Goal: Task Accomplishment & Management: Complete application form

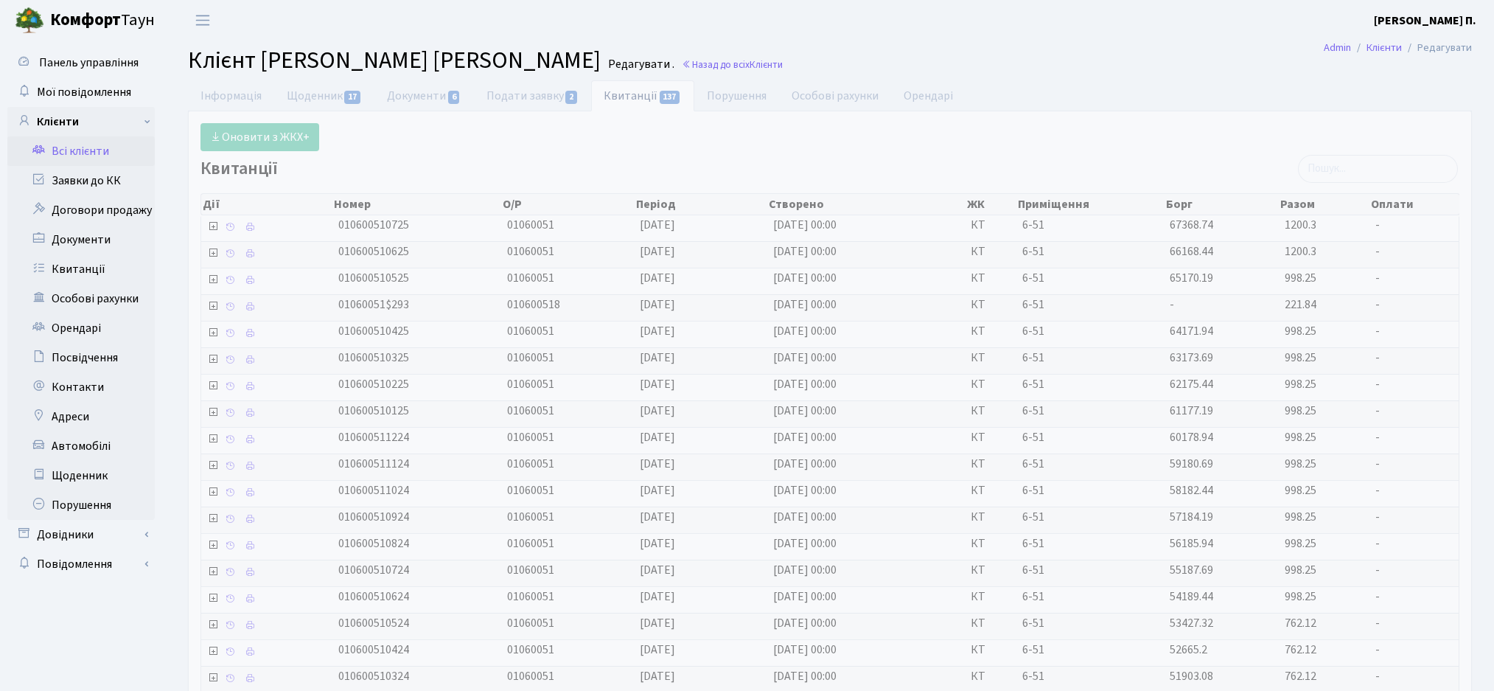
select select "25"
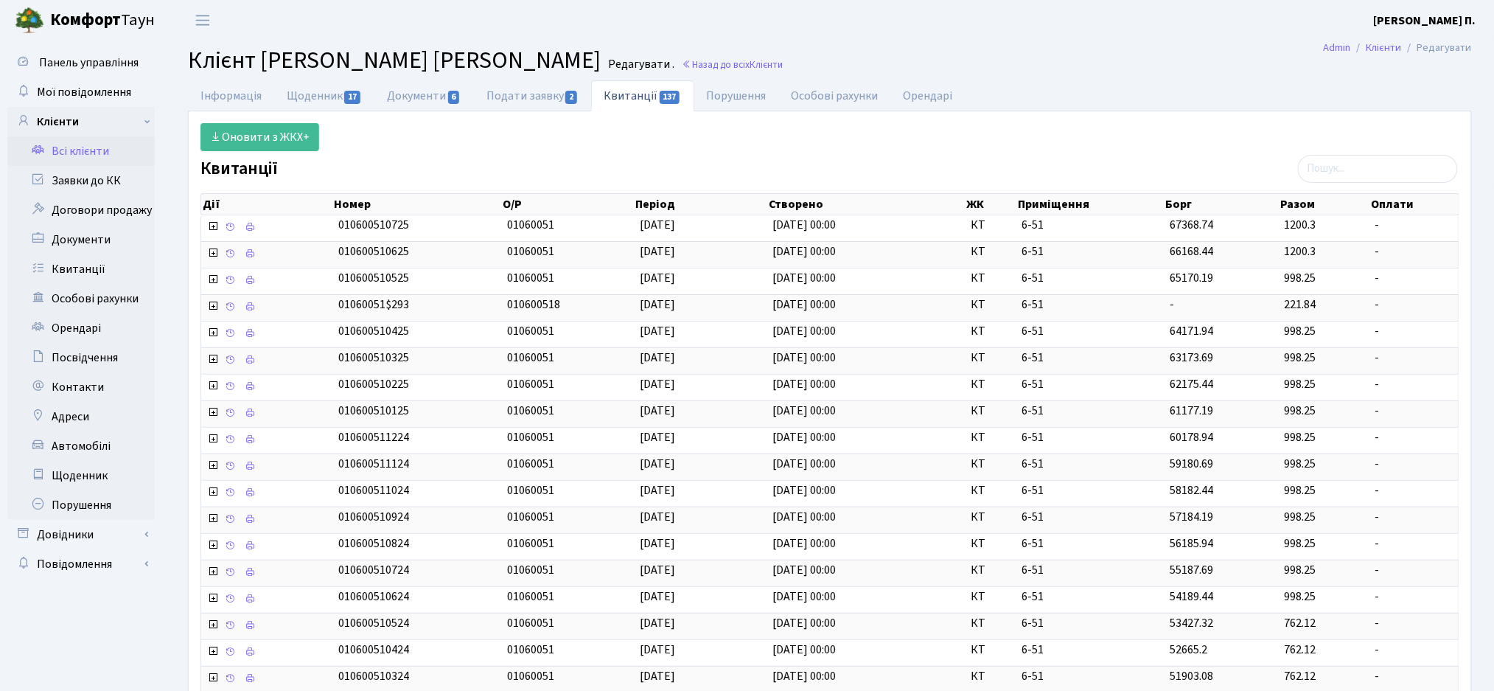
click at [74, 159] on link "Всі клієнти" at bounding box center [80, 150] width 147 height 29
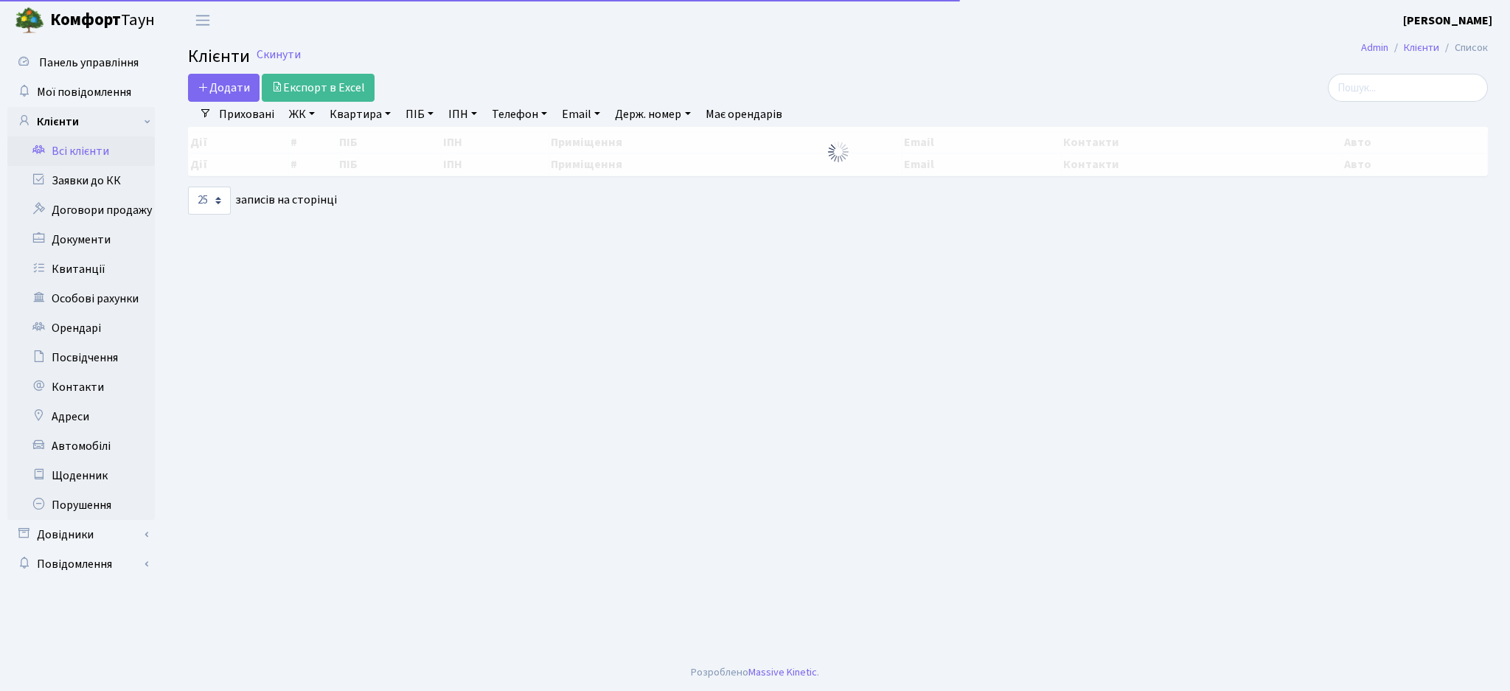
select select
select select "25"
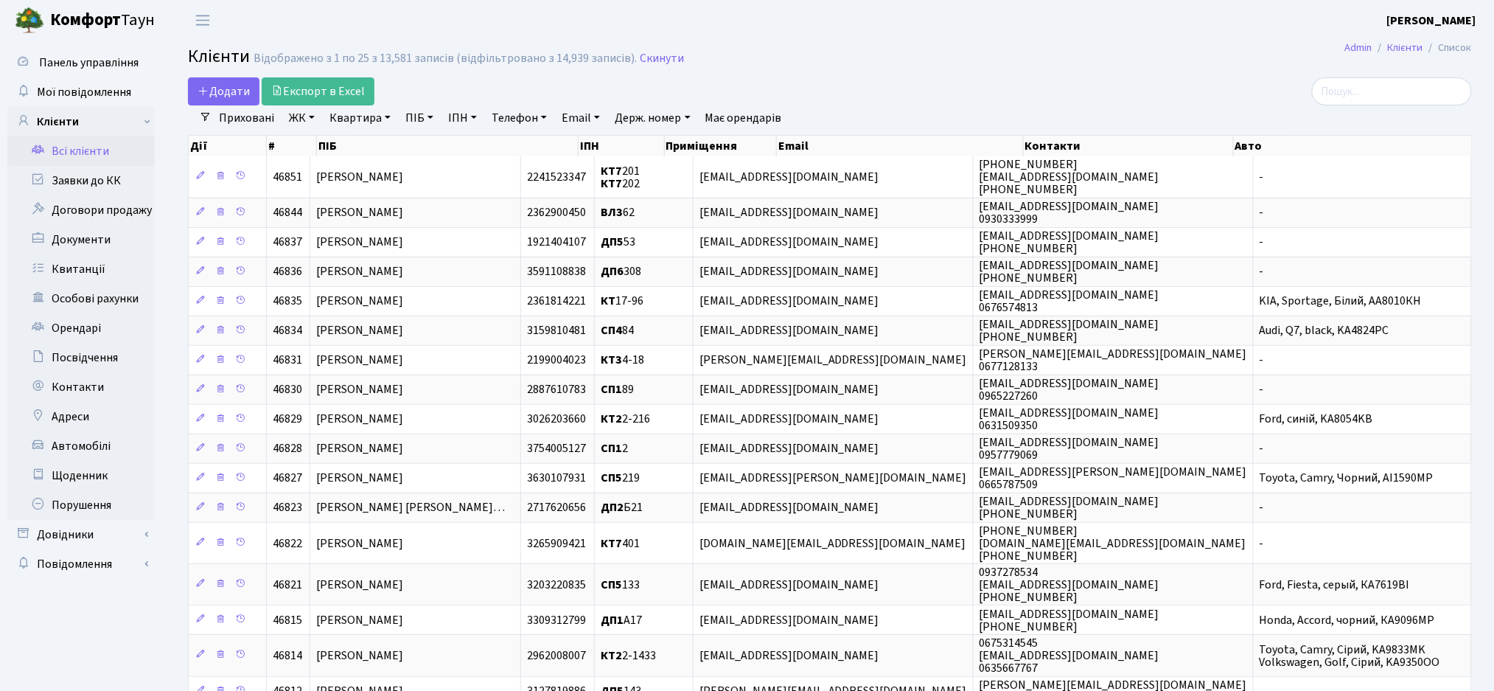
click at [299, 119] on link "ЖК" at bounding box center [302, 117] width 38 height 25
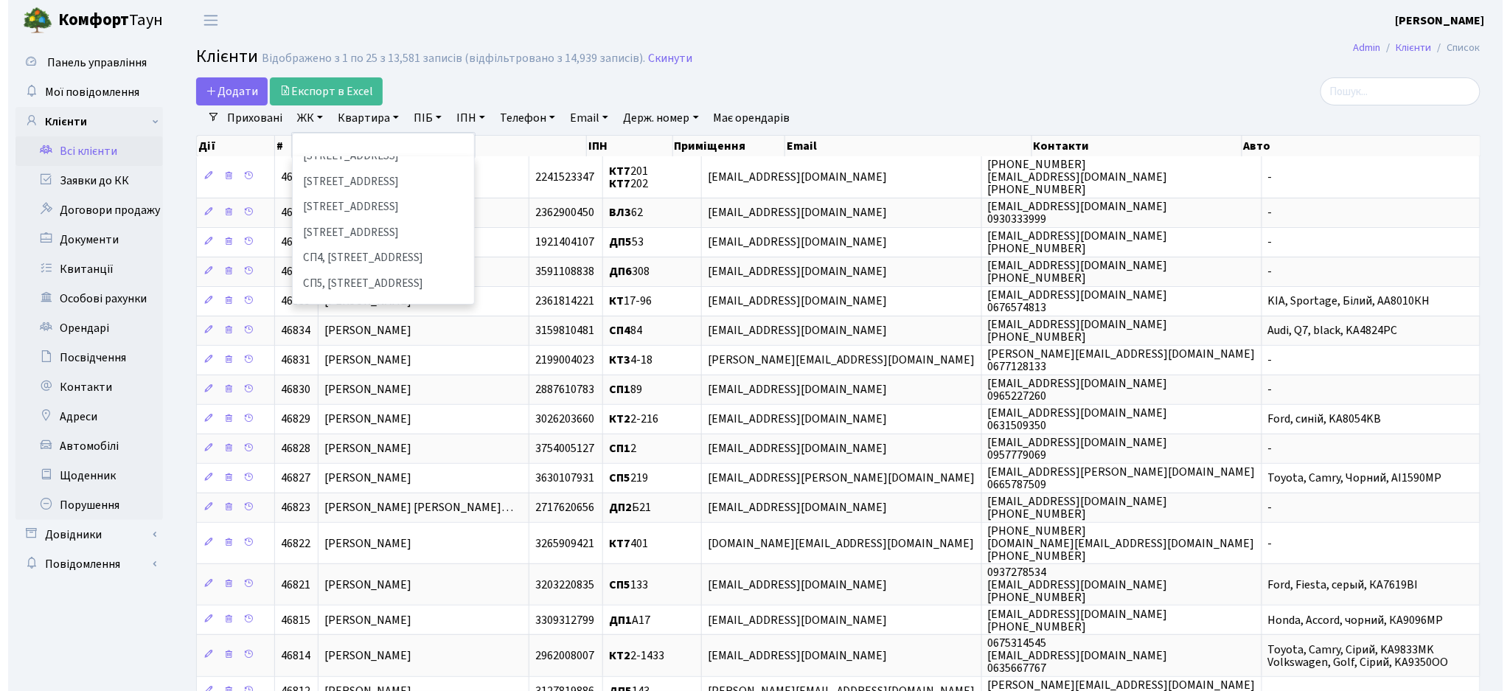
scroll to position [209, 0]
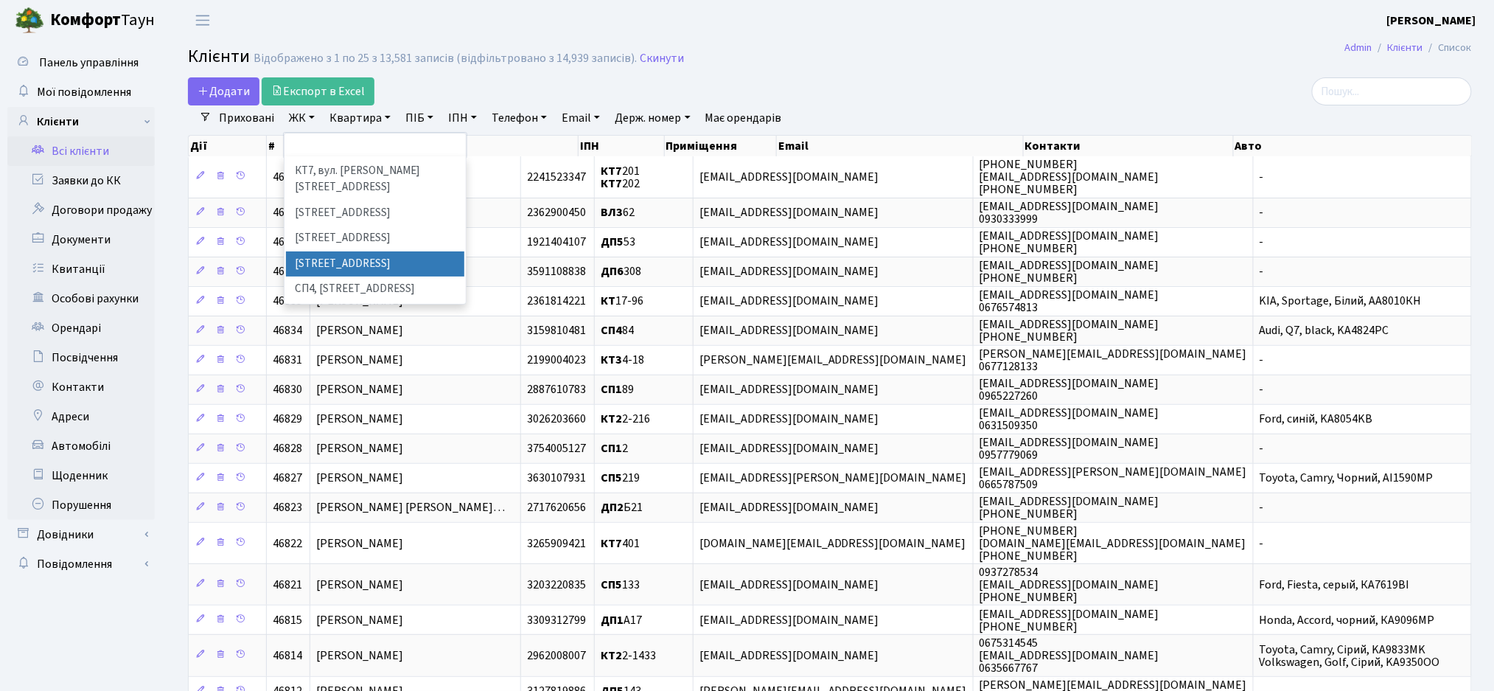
click at [723, 70] on h2 "Клієнти Відображено з 1 по 25 з 13,581 записів (відфільтровано з 14,939 записів…" at bounding box center [830, 58] width 1284 height 25
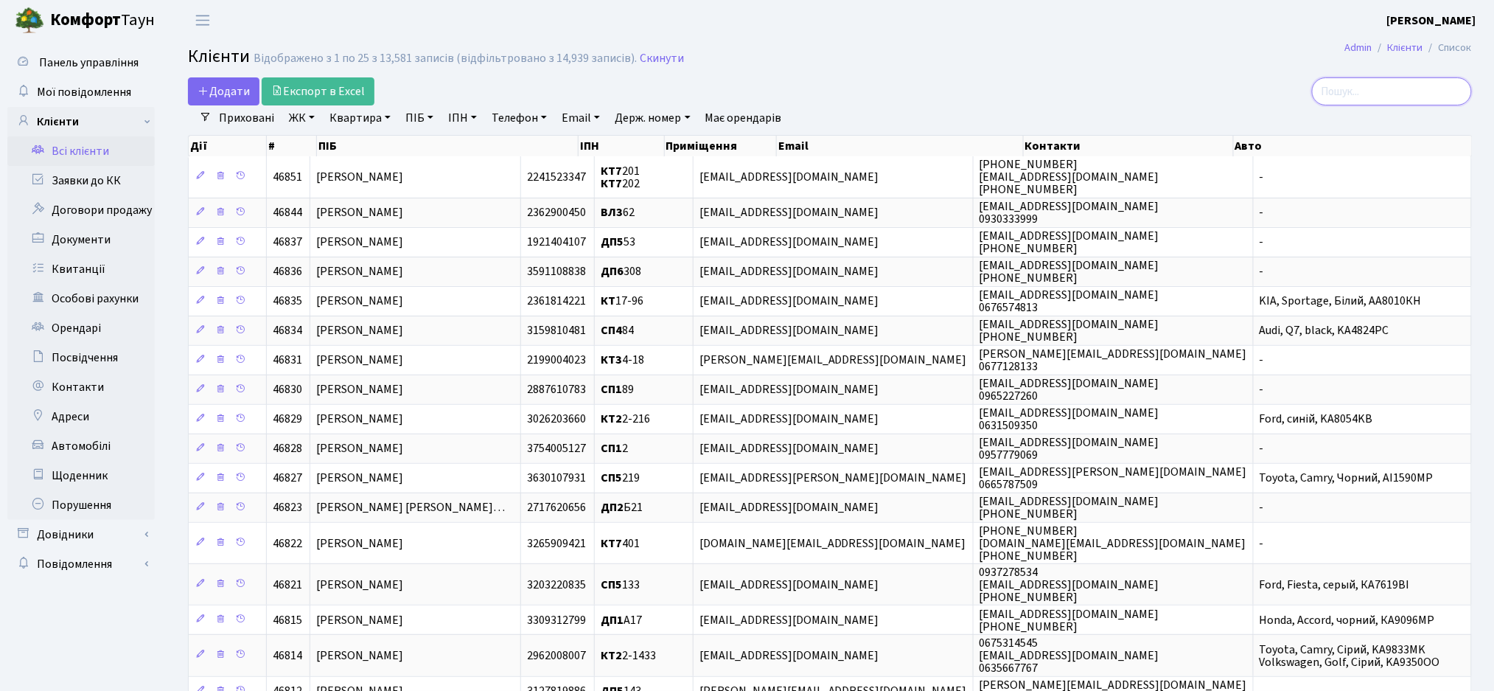
click at [1348, 92] on input "search" at bounding box center [1392, 91] width 160 height 28
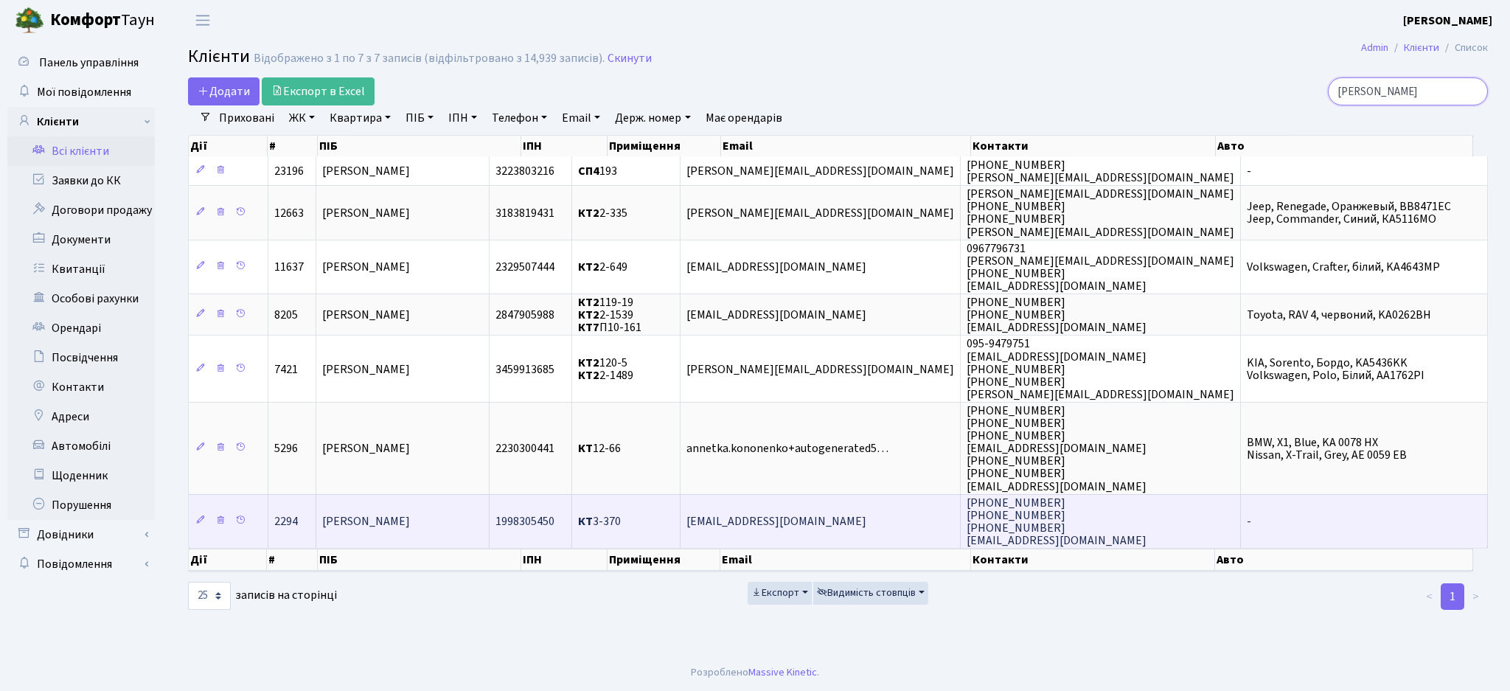
type input "гусєв"
click at [410, 518] on span "Гусєв Олександр Олексійович" at bounding box center [366, 521] width 88 height 16
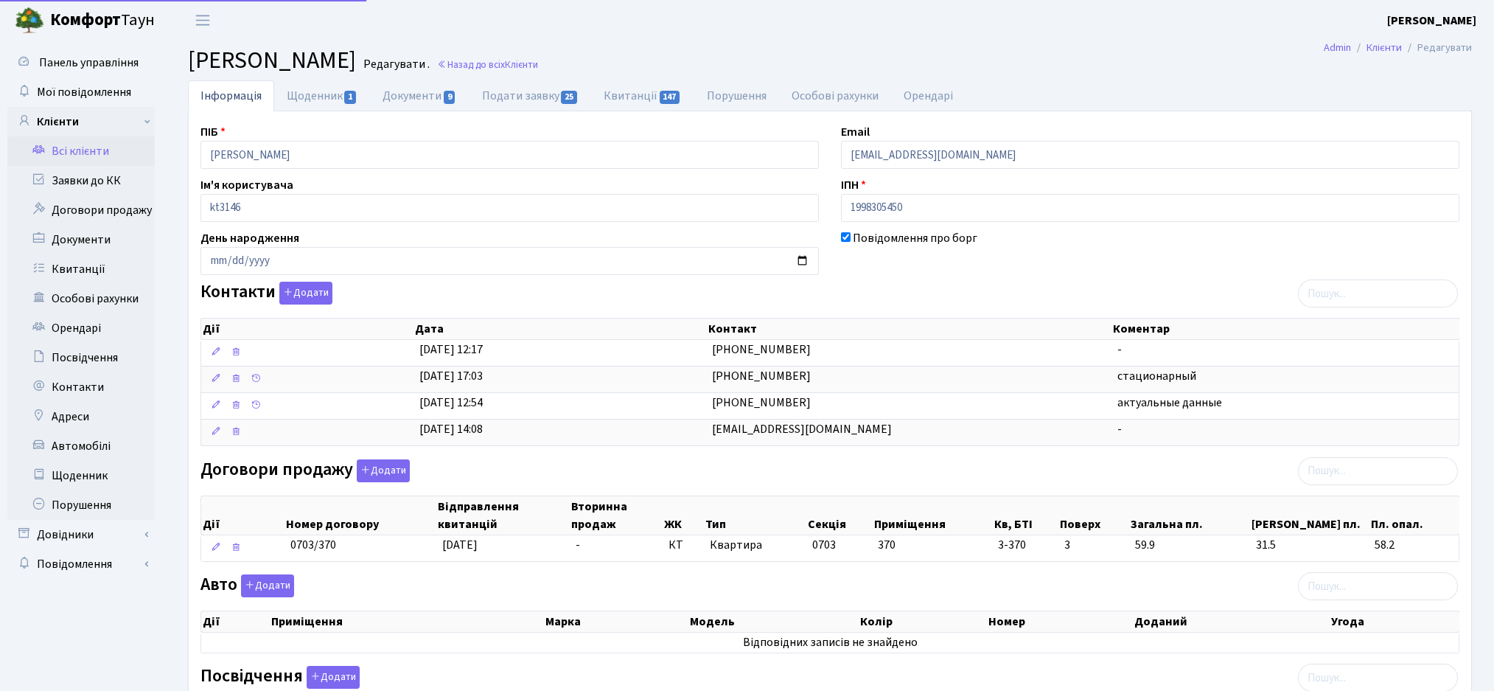
select select "25"
drag, startPoint x: 326, startPoint y: 62, endPoint x: 563, endPoint y: 52, distance: 237.6
click at [356, 52] on span "[PERSON_NAME]" at bounding box center [272, 60] width 168 height 34
copy span "Олександр Олексійович"
click at [303, 101] on link "Щоденник 1" at bounding box center [322, 95] width 96 height 30
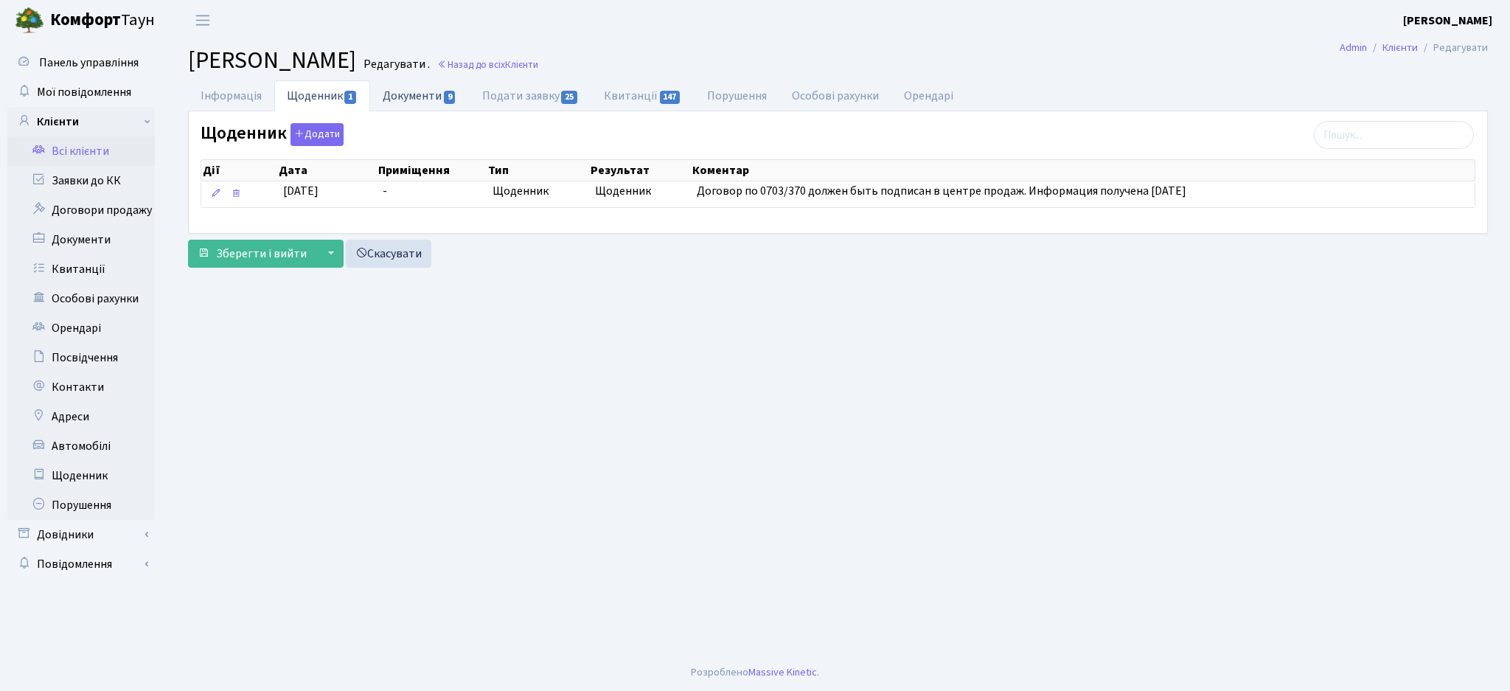
click at [434, 110] on link "Документи 9" at bounding box center [419, 95] width 99 height 30
select select "25"
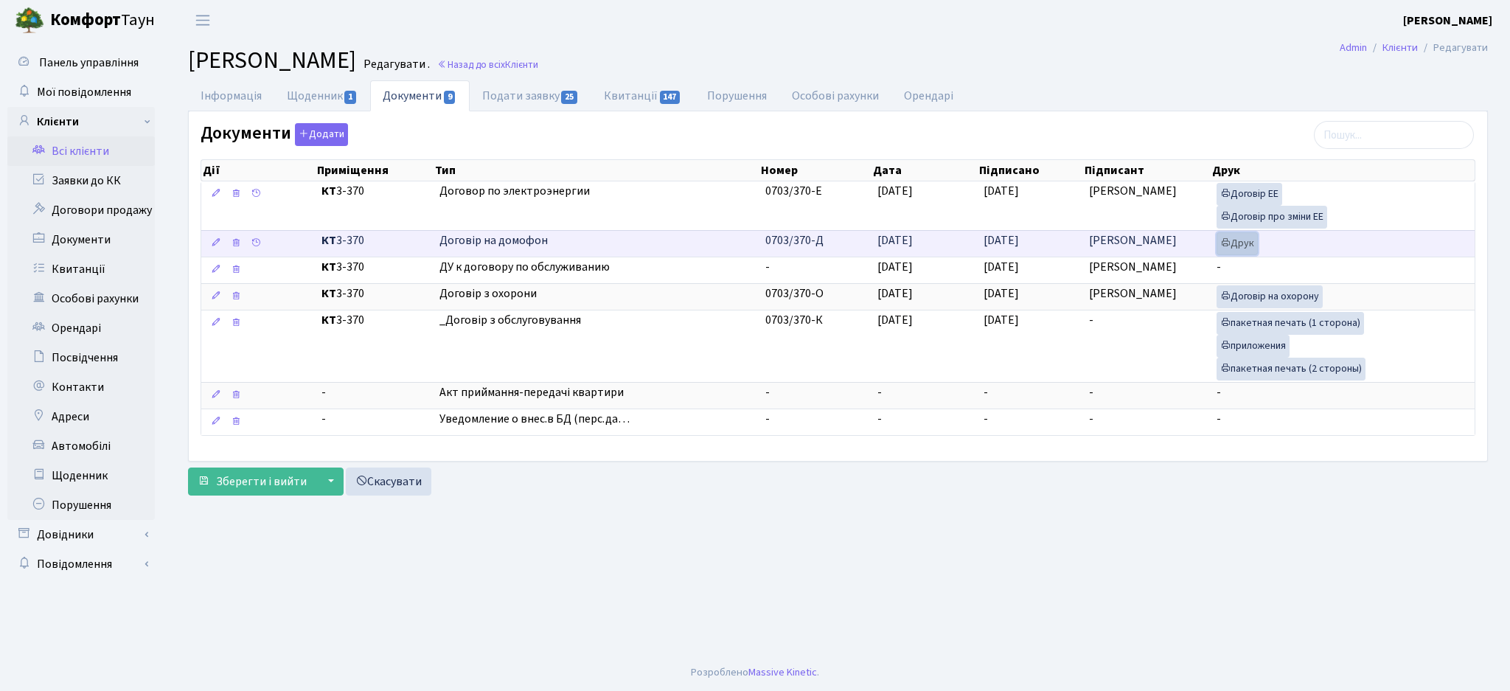
click at [1235, 245] on link "Друк" at bounding box center [1236, 243] width 41 height 23
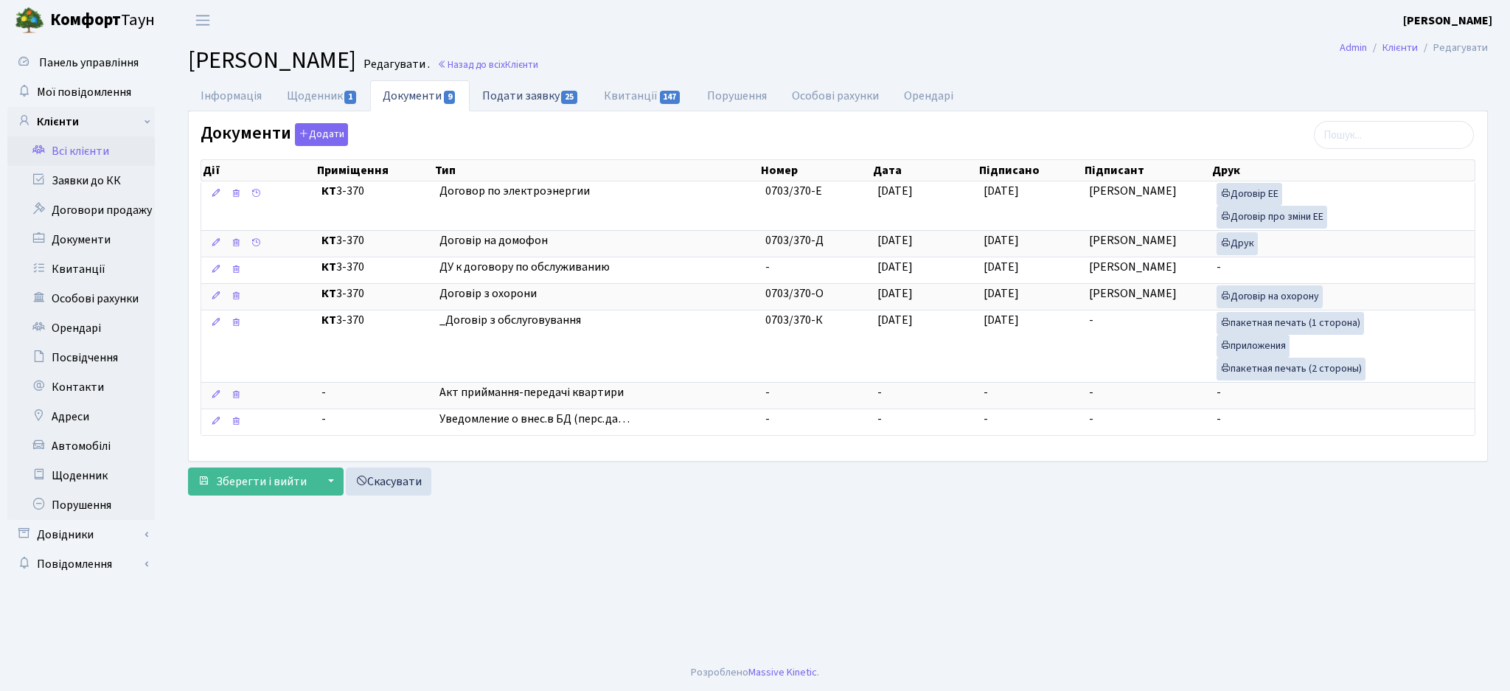
click at [529, 93] on link "Подати заявку 25" at bounding box center [531, 95] width 122 height 30
select select "25"
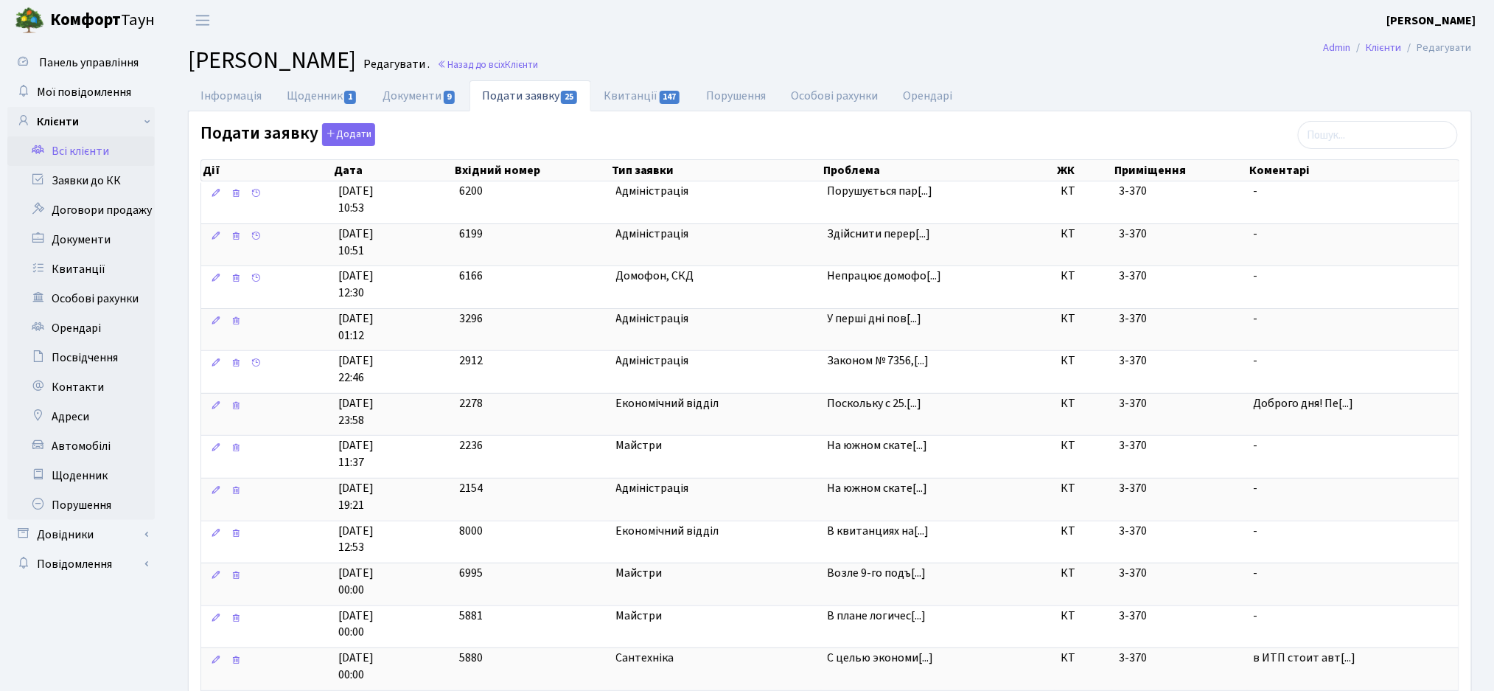
click at [820, 36] on header "Комфорт Таун Жигун Є. П. Мій обліковий запис Вийти" at bounding box center [747, 20] width 1494 height 41
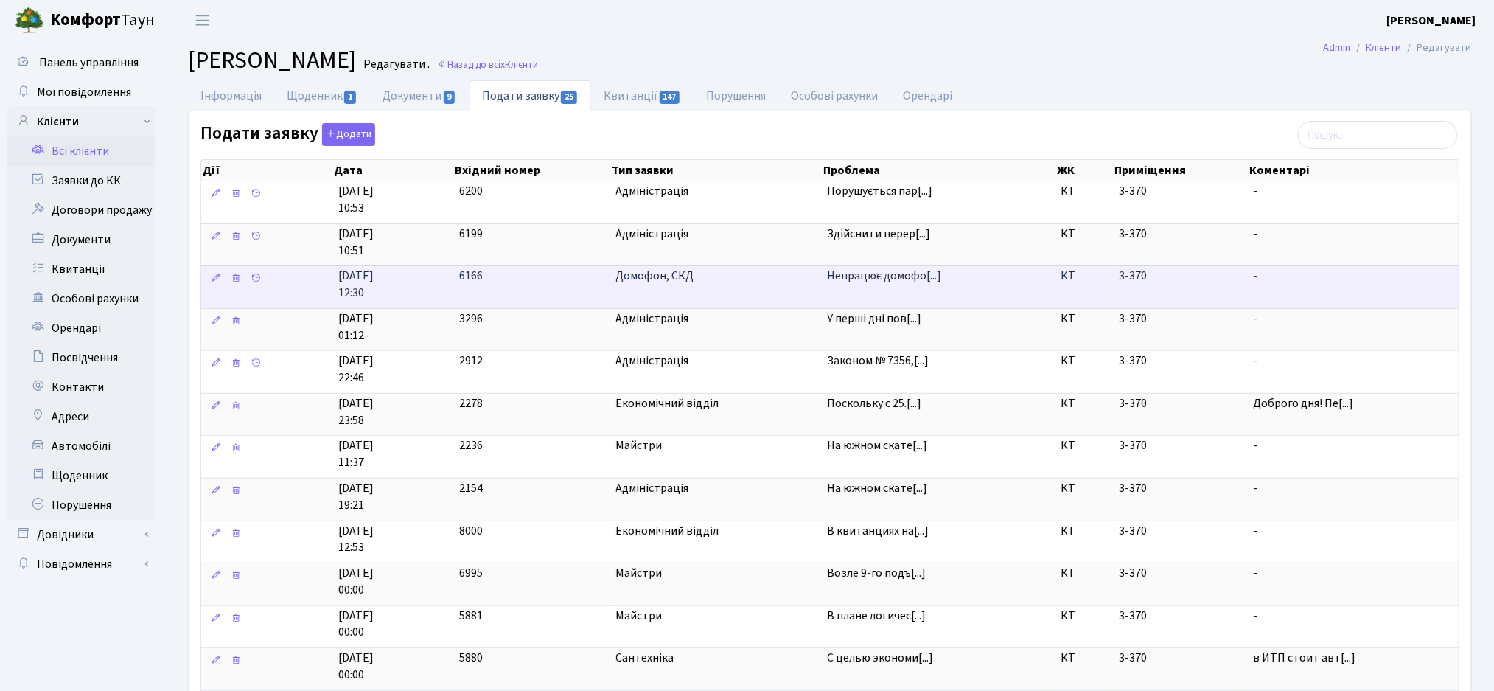
click at [717, 223] on td "Домофон, СКД" at bounding box center [716, 202] width 212 height 42
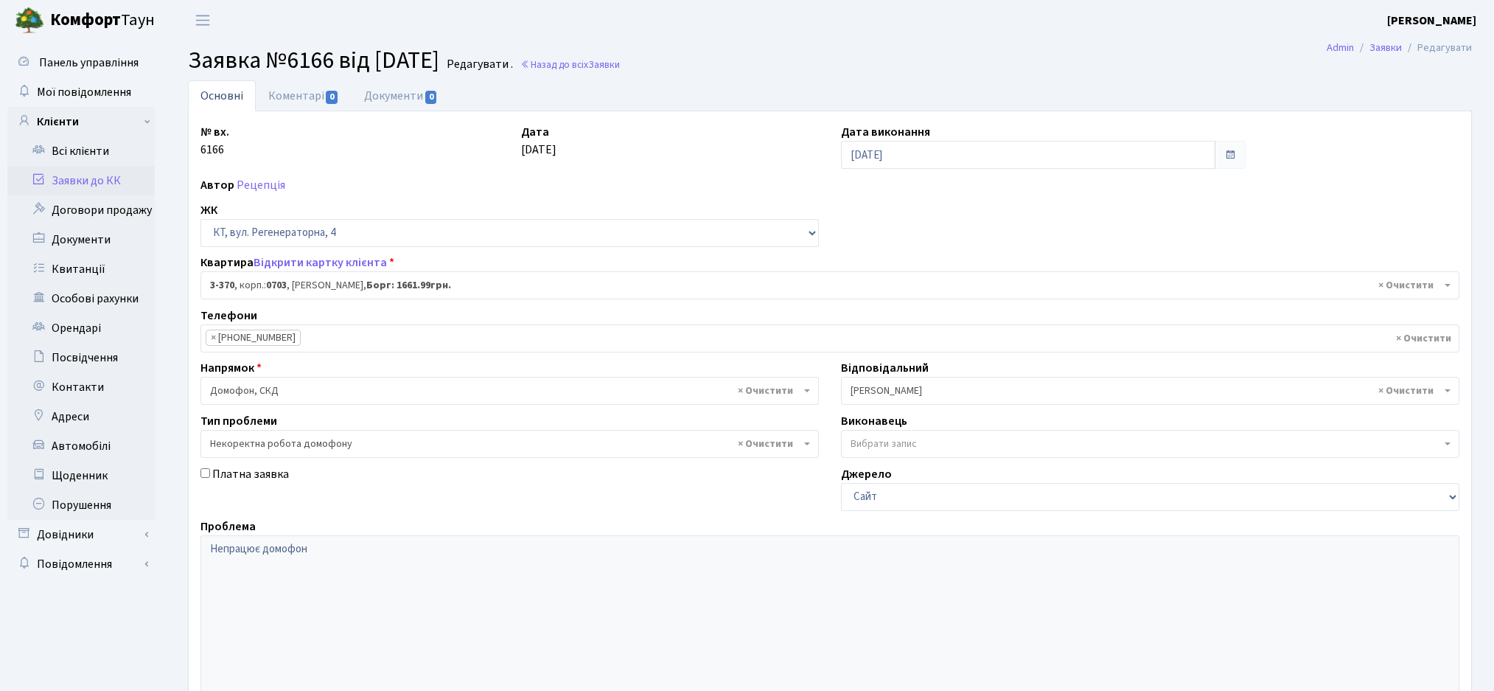
select select "1588"
select select "38"
click at [324, 102] on link "Коментарі 0" at bounding box center [304, 95] width 96 height 30
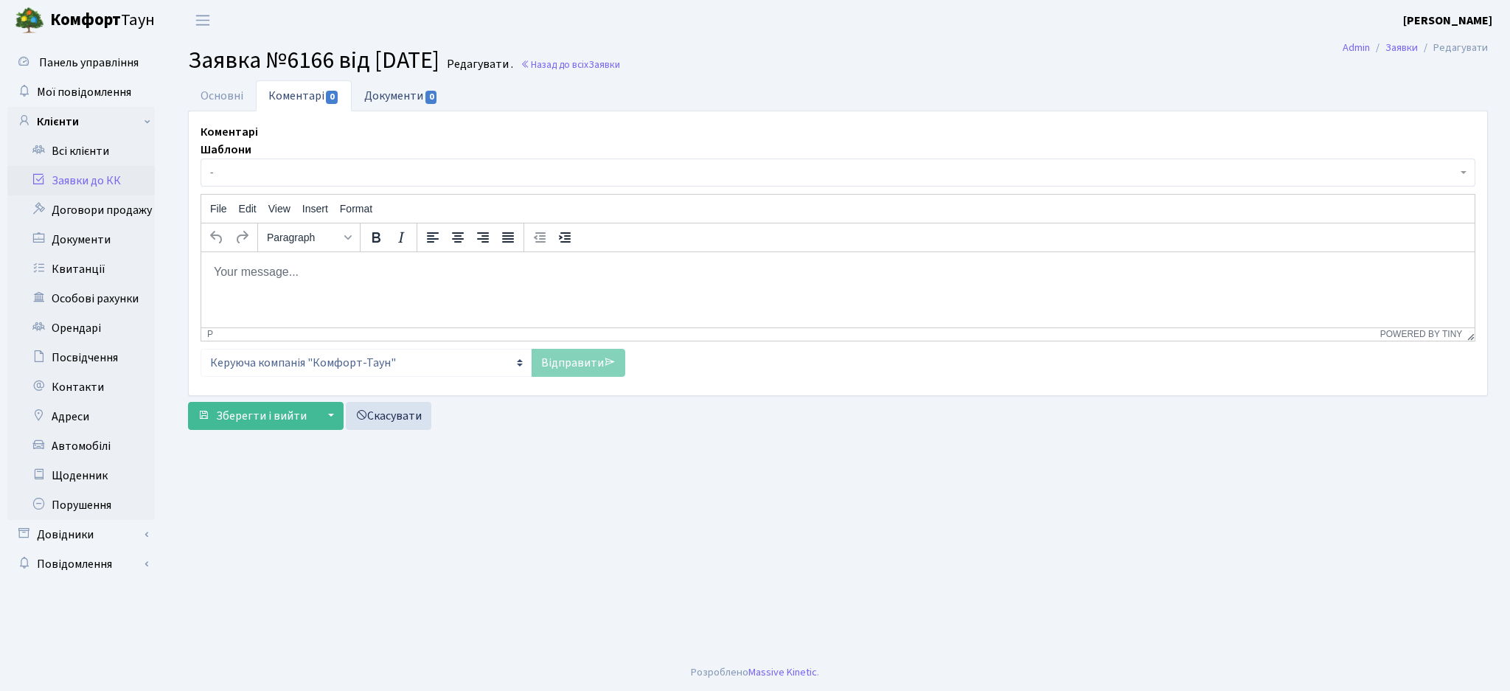
click at [411, 88] on link "Документи 0" at bounding box center [401, 95] width 99 height 30
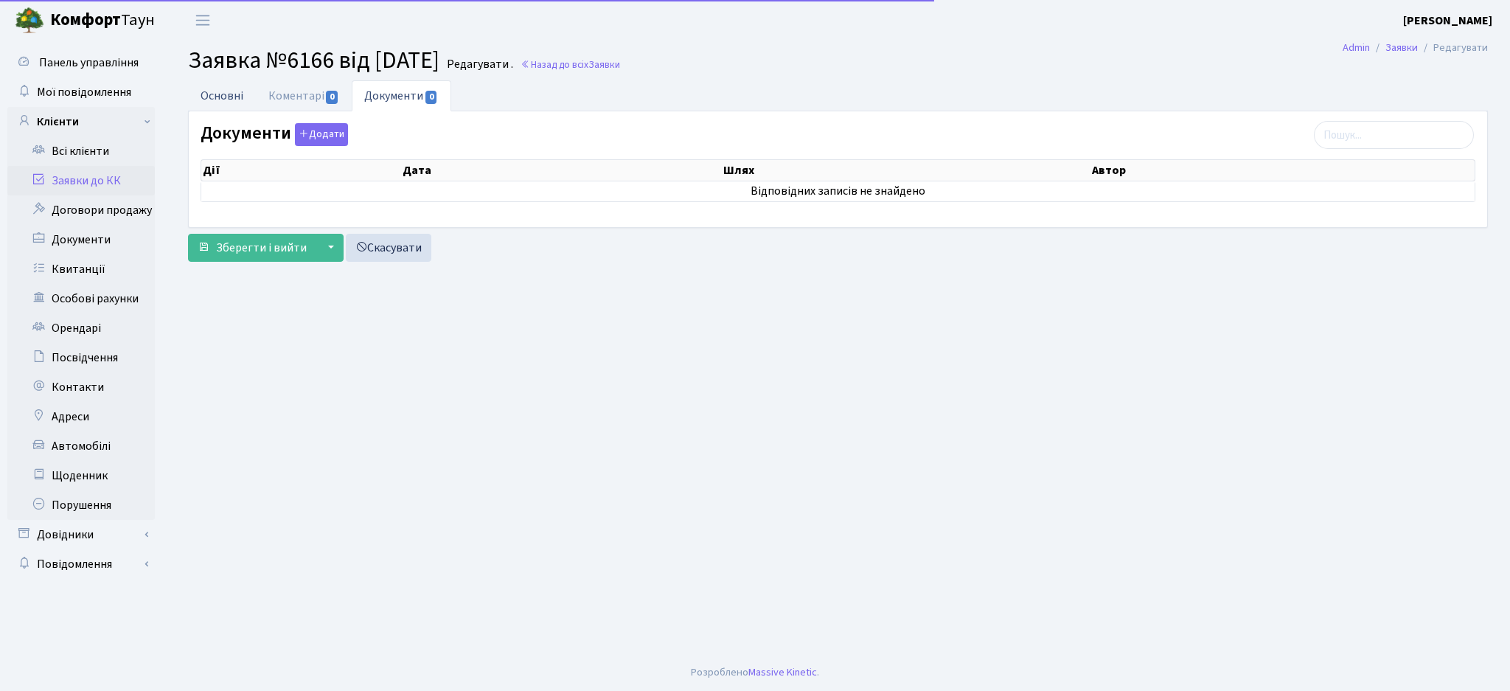
click at [205, 91] on link "Основні" at bounding box center [222, 95] width 68 height 30
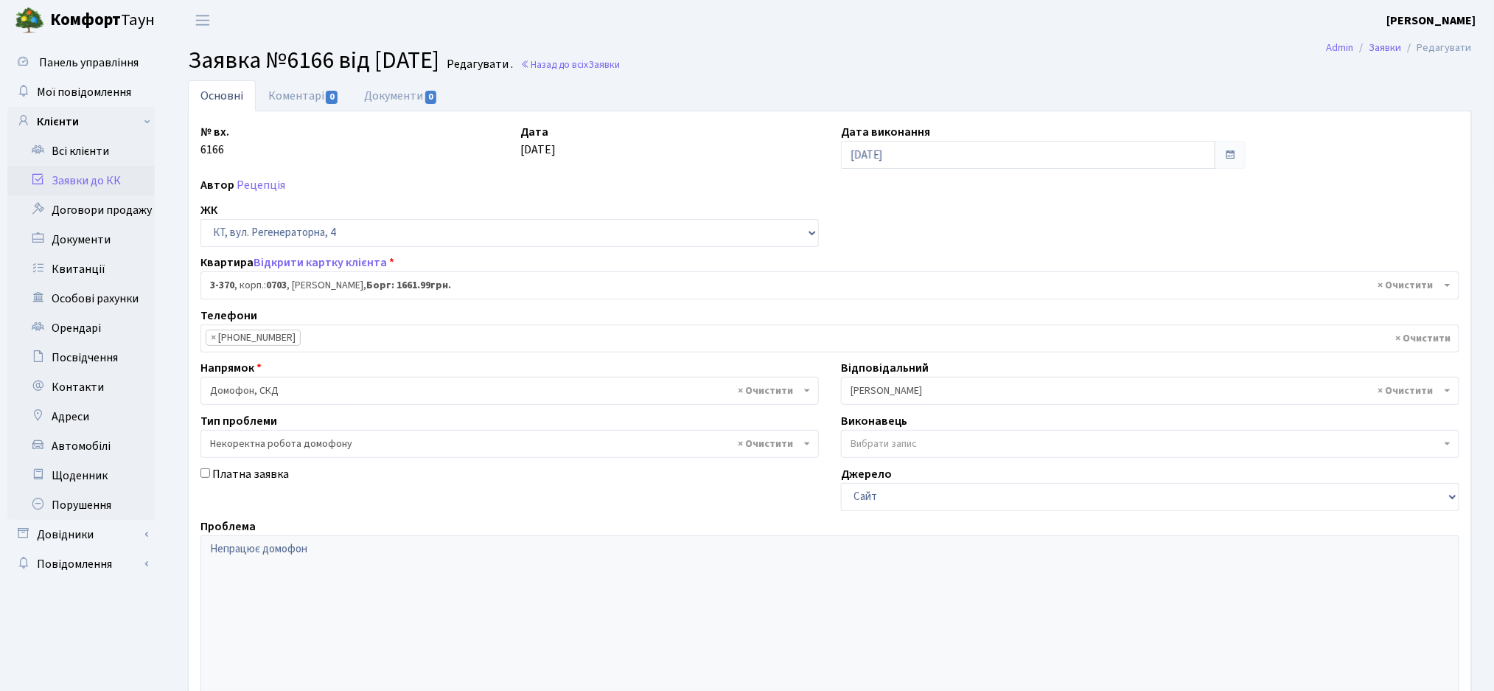
scroll to position [187, 0]
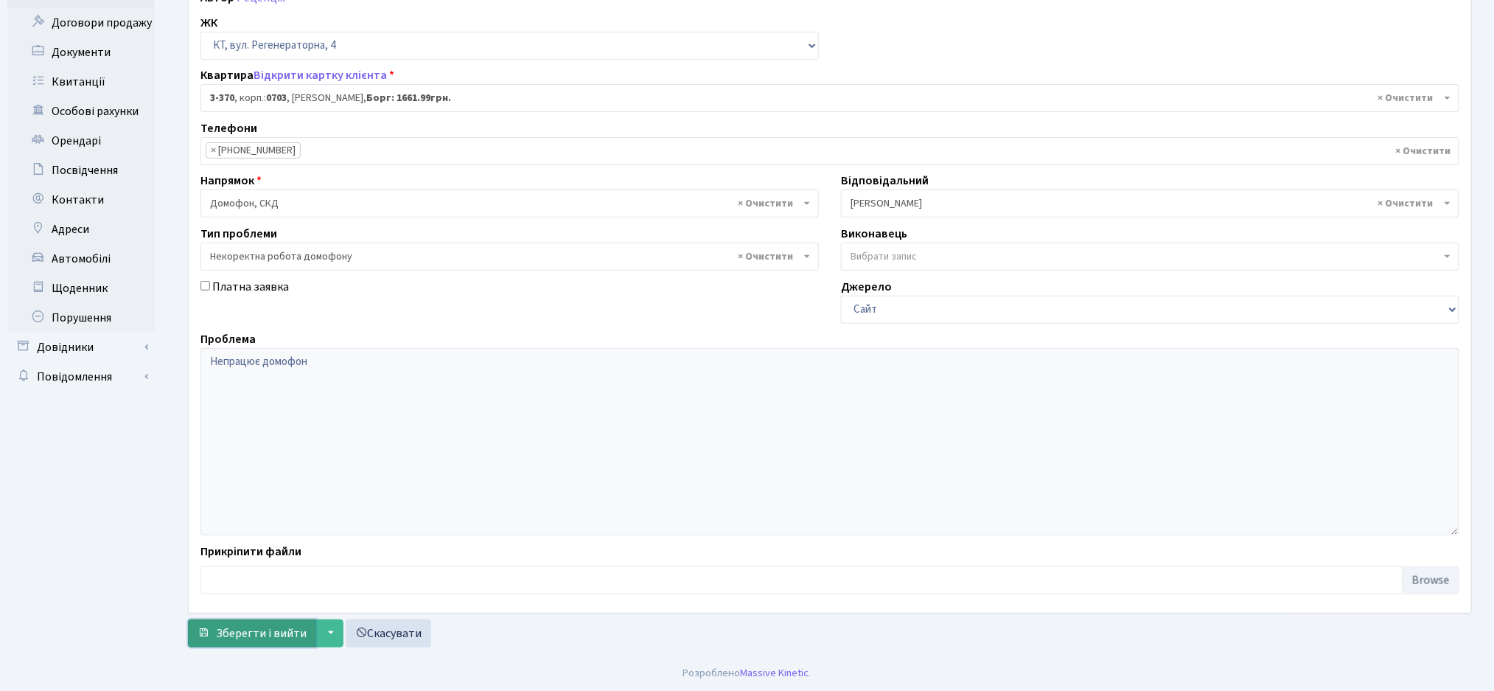
click at [236, 619] on button "Зберегти і вийти" at bounding box center [252, 633] width 128 height 28
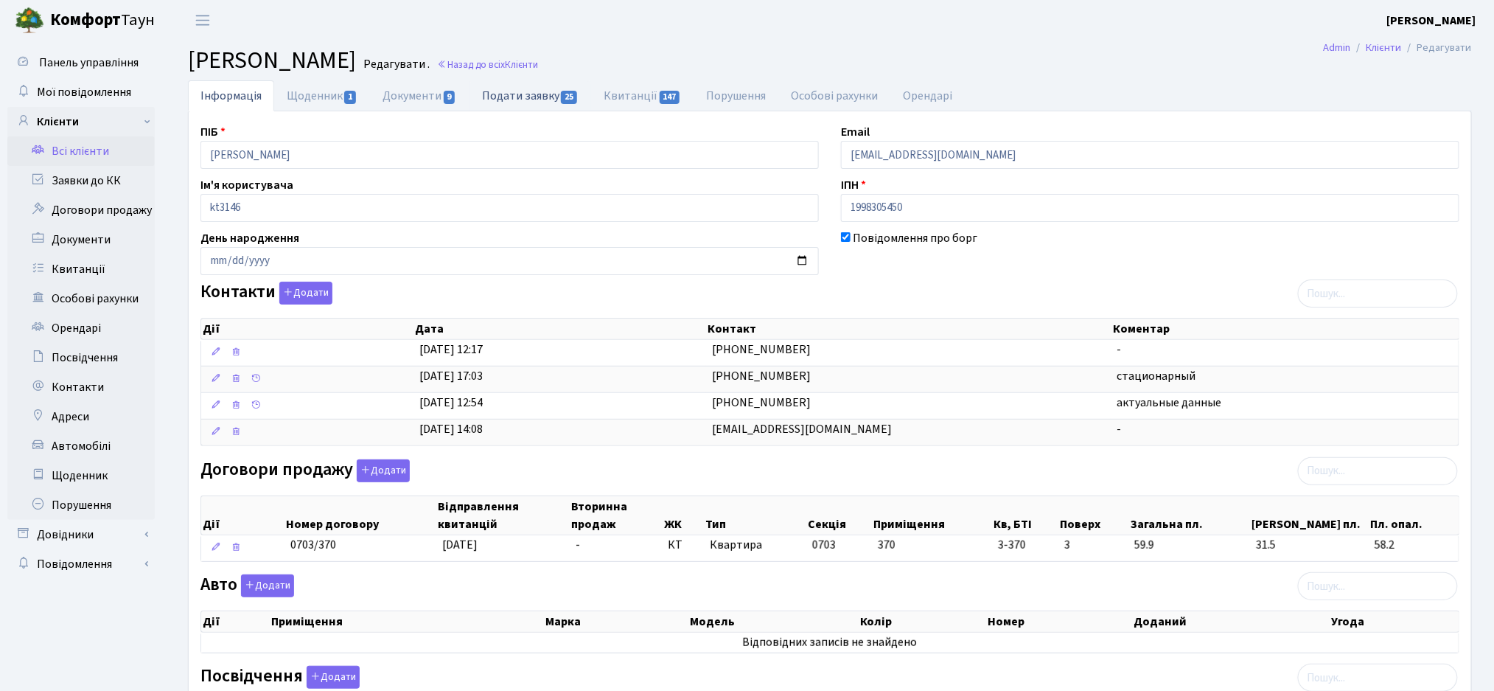
click at [512, 101] on link "Подати заявку 25" at bounding box center [531, 95] width 122 height 30
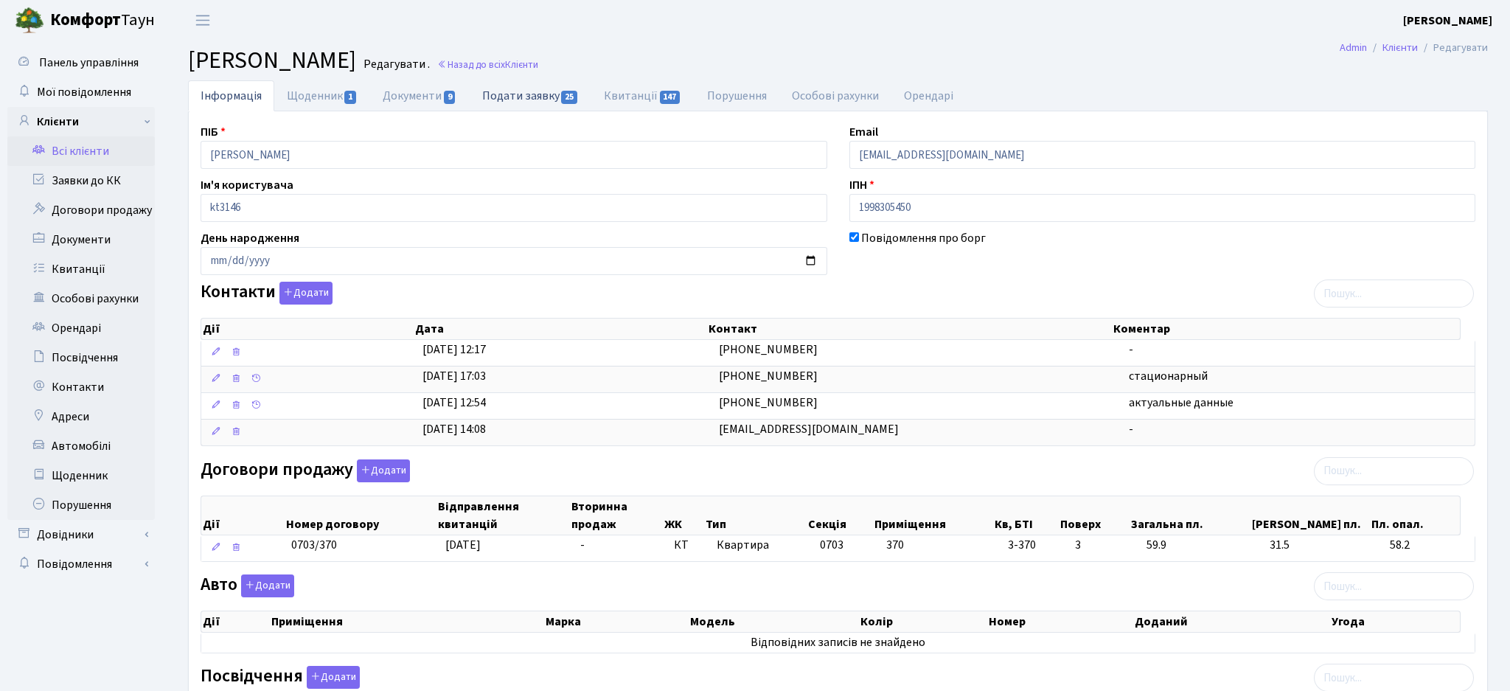
select select "25"
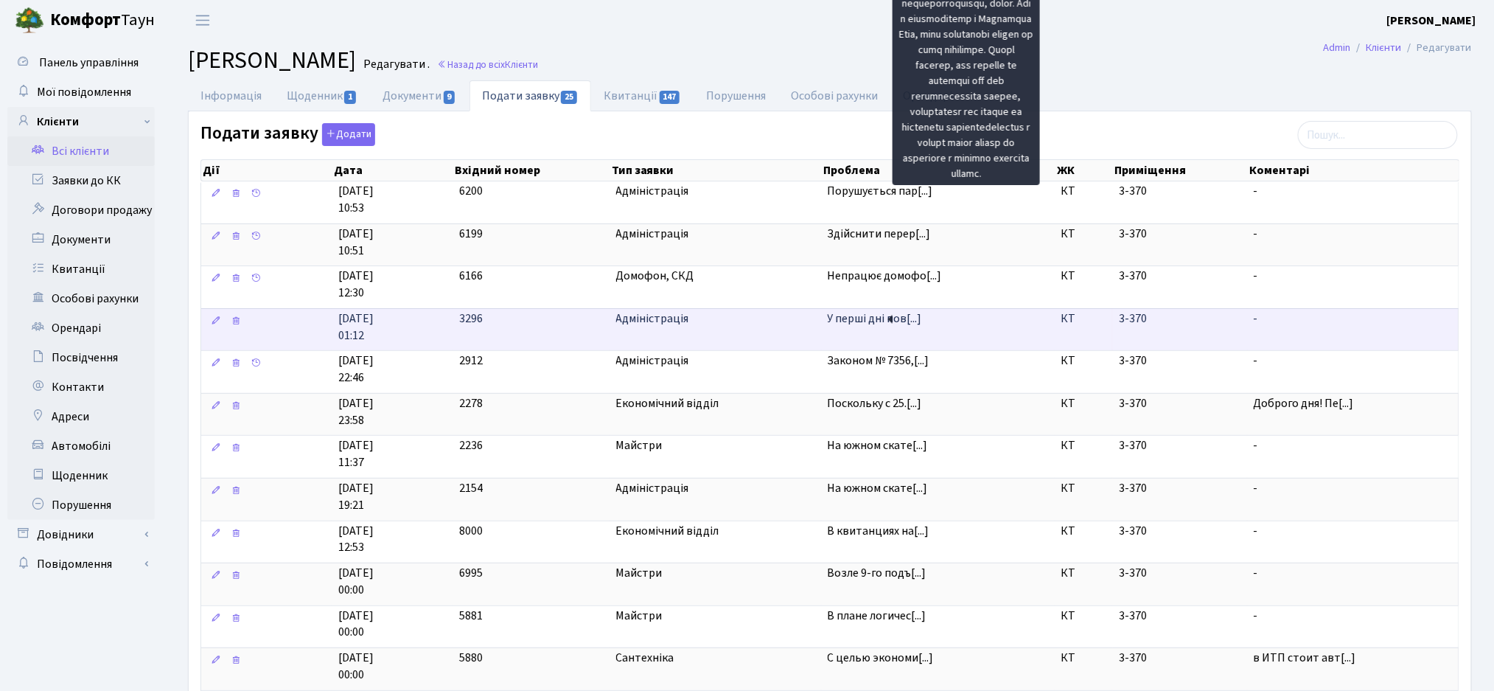
click at [846, 318] on span "У перші дні пов[...]" at bounding box center [875, 318] width 94 height 16
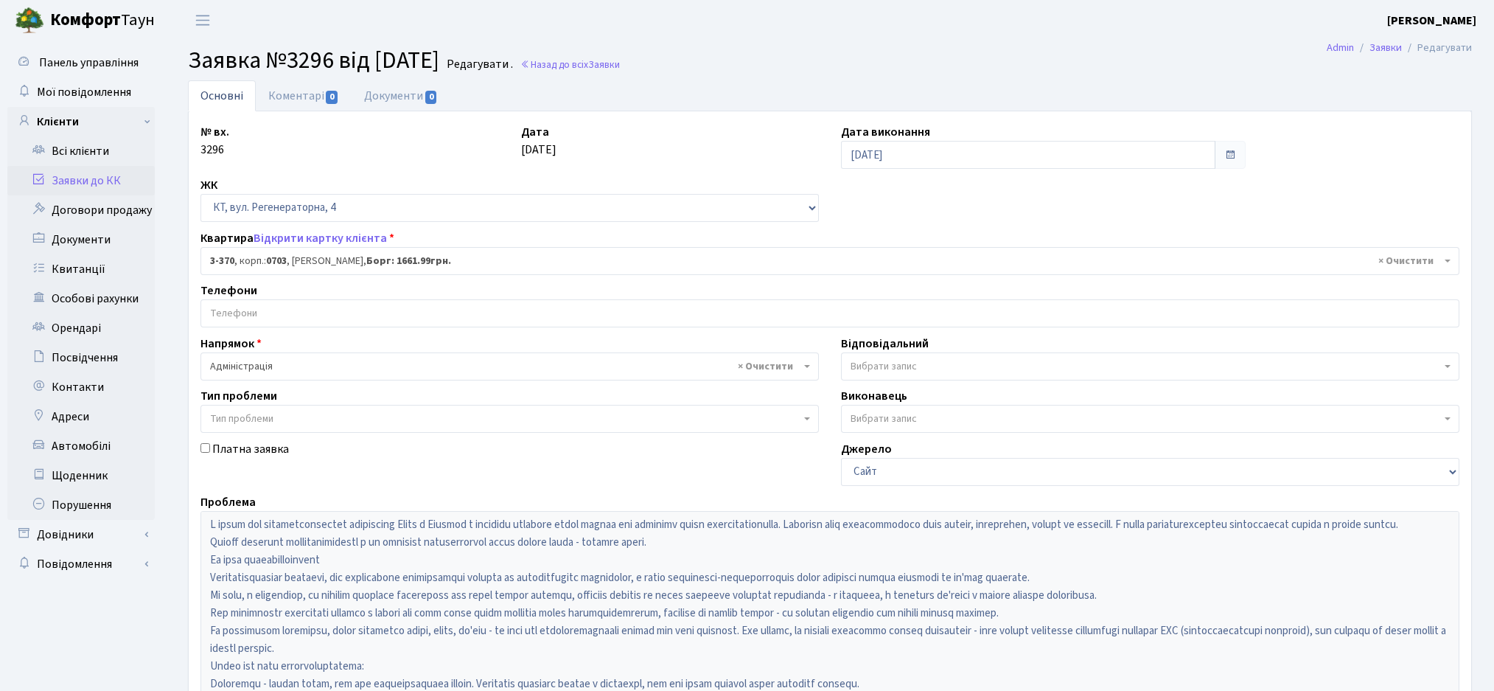
select select "1588"
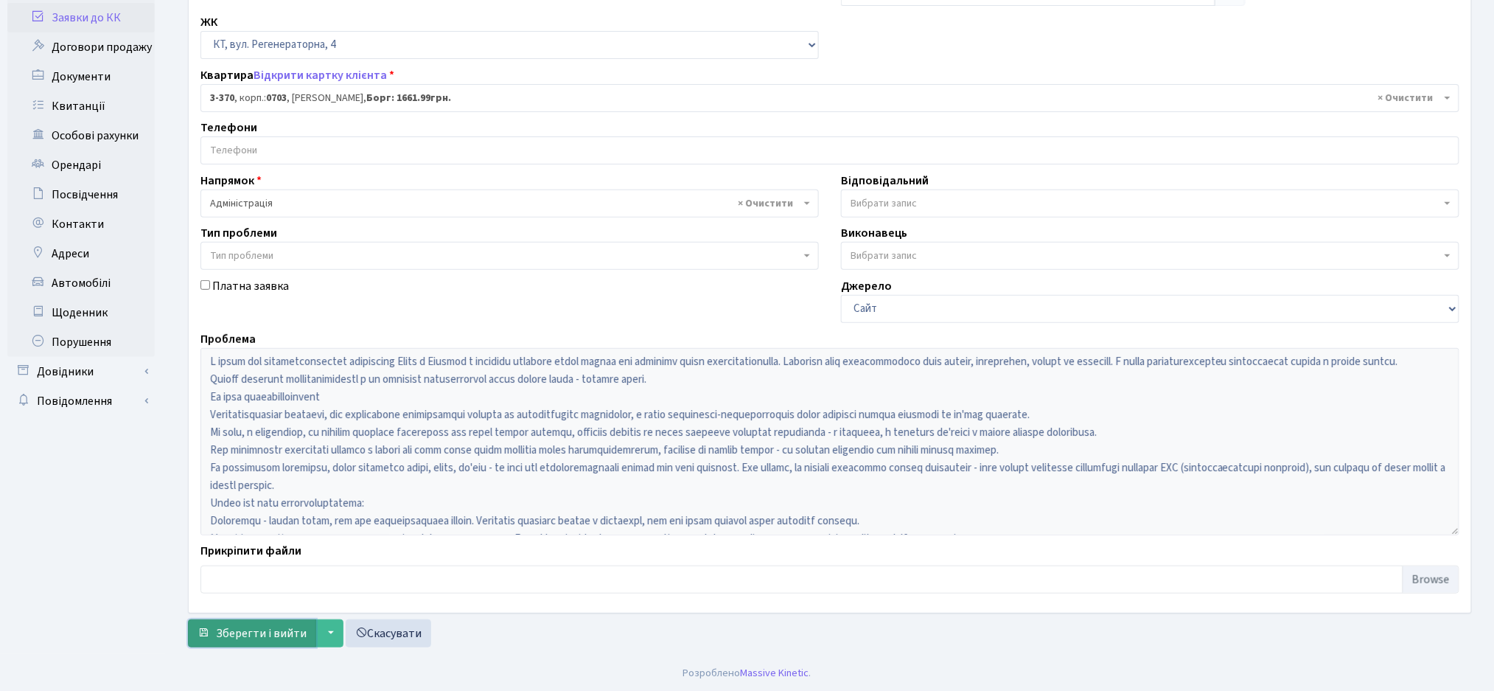
click at [226, 641] on span "Зберегти і вийти" at bounding box center [261, 633] width 91 height 16
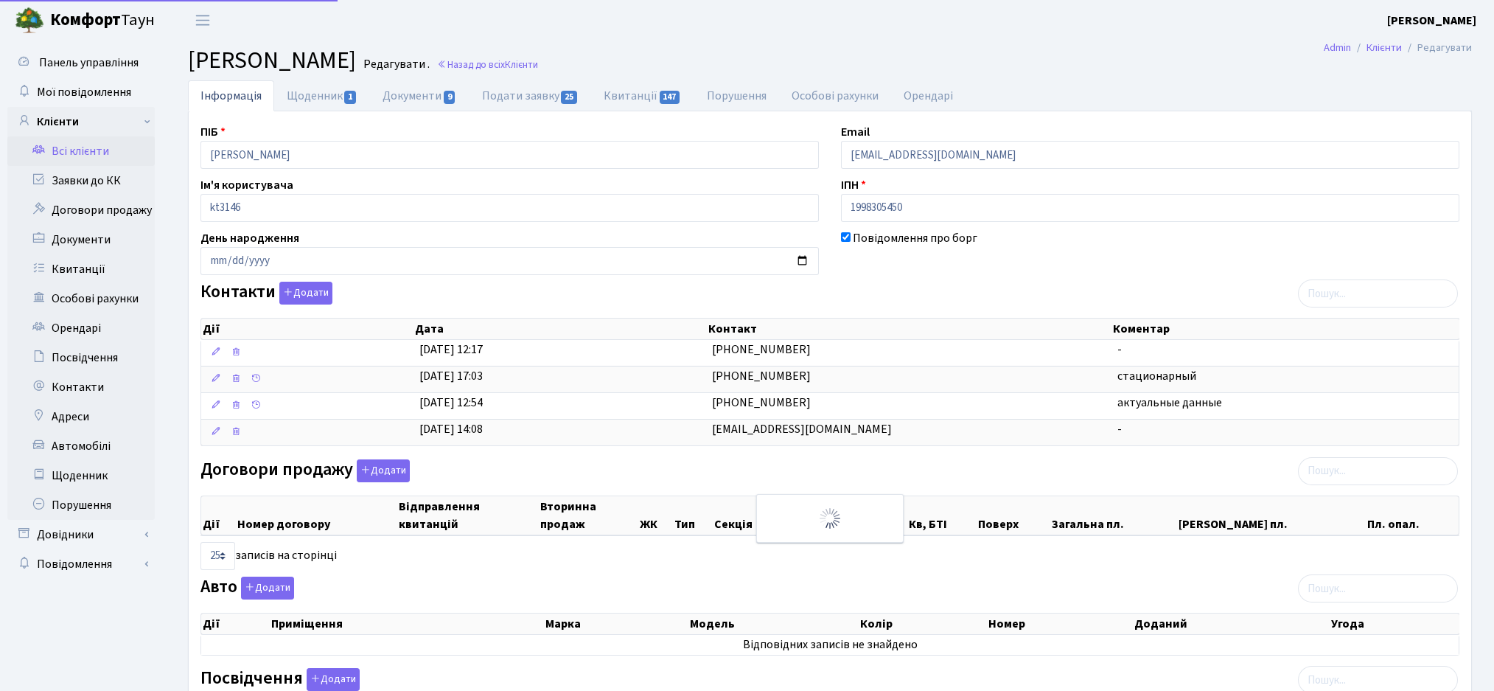
select select "25"
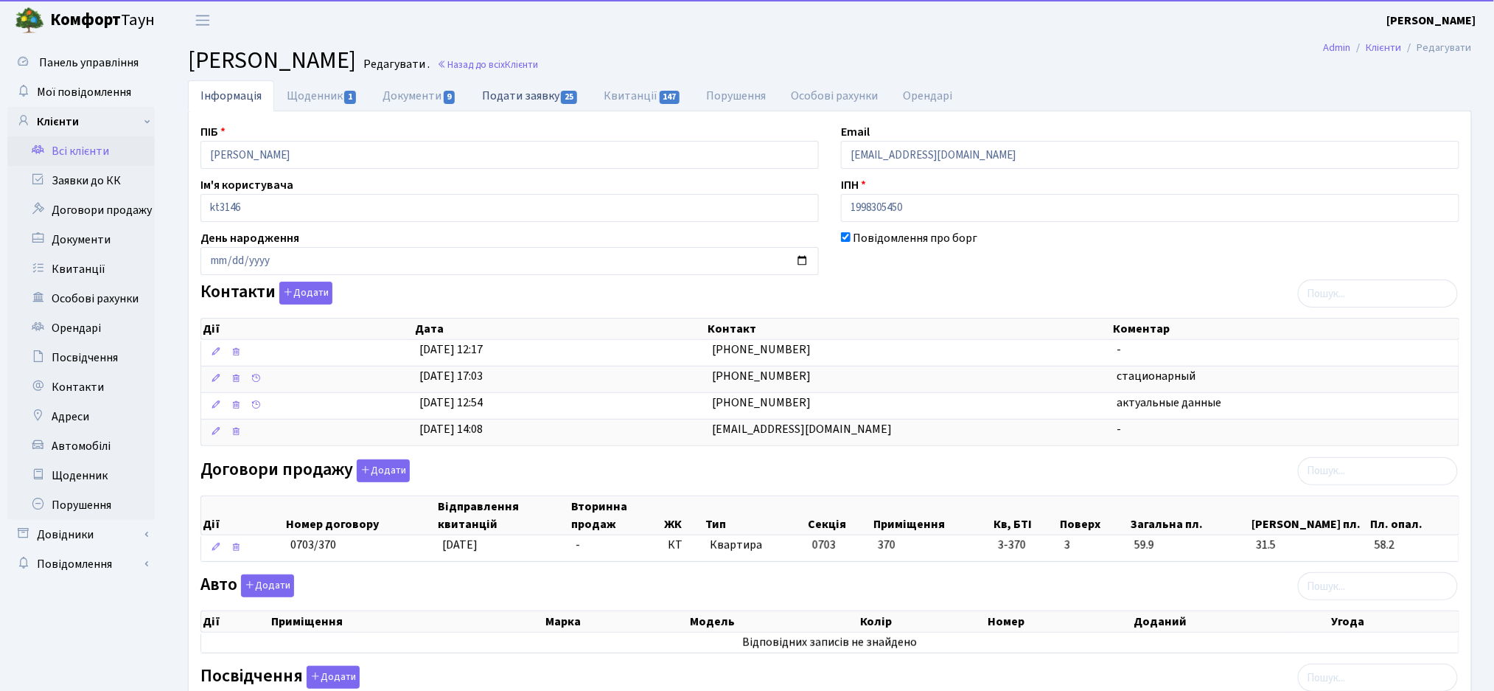
click at [526, 104] on link "Подати заявку 25" at bounding box center [531, 95] width 122 height 30
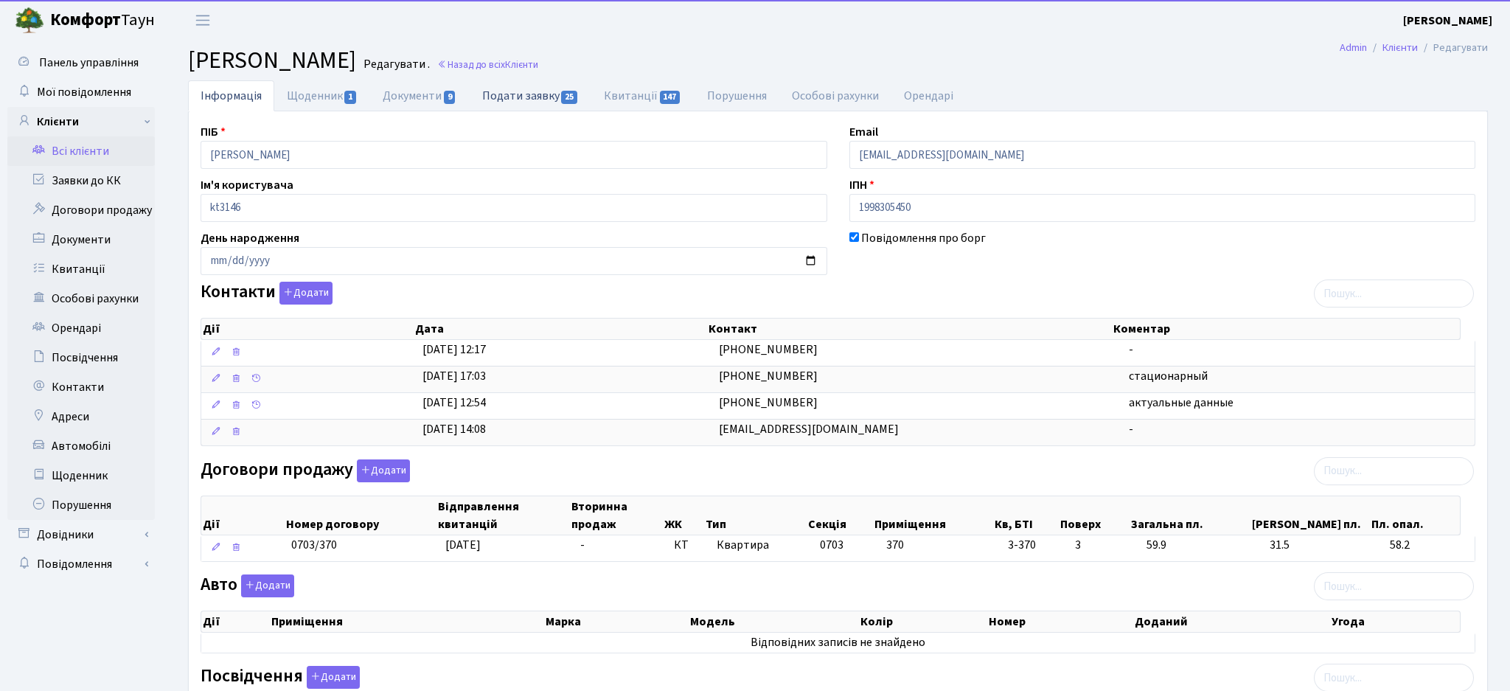
select select "25"
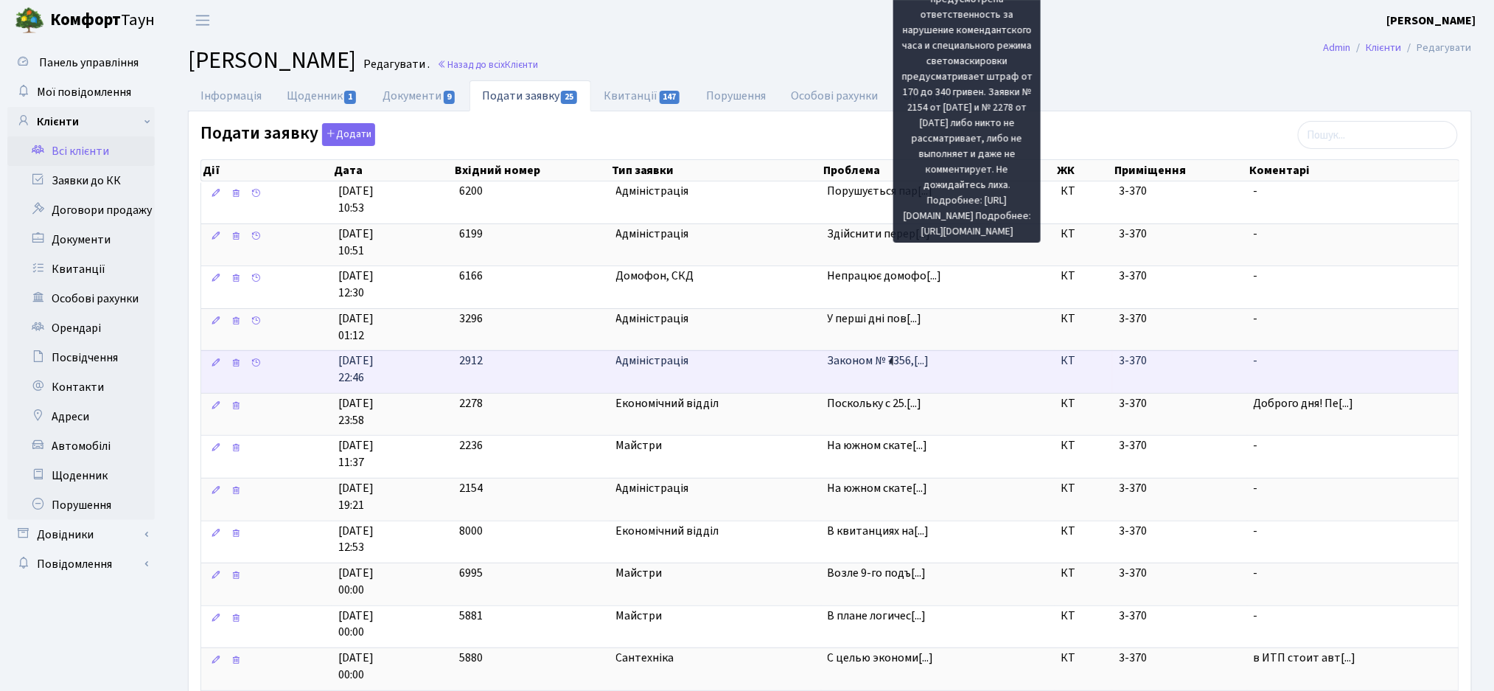
click at [880, 367] on span "Законом № 7356,[...]" at bounding box center [879, 360] width 102 height 16
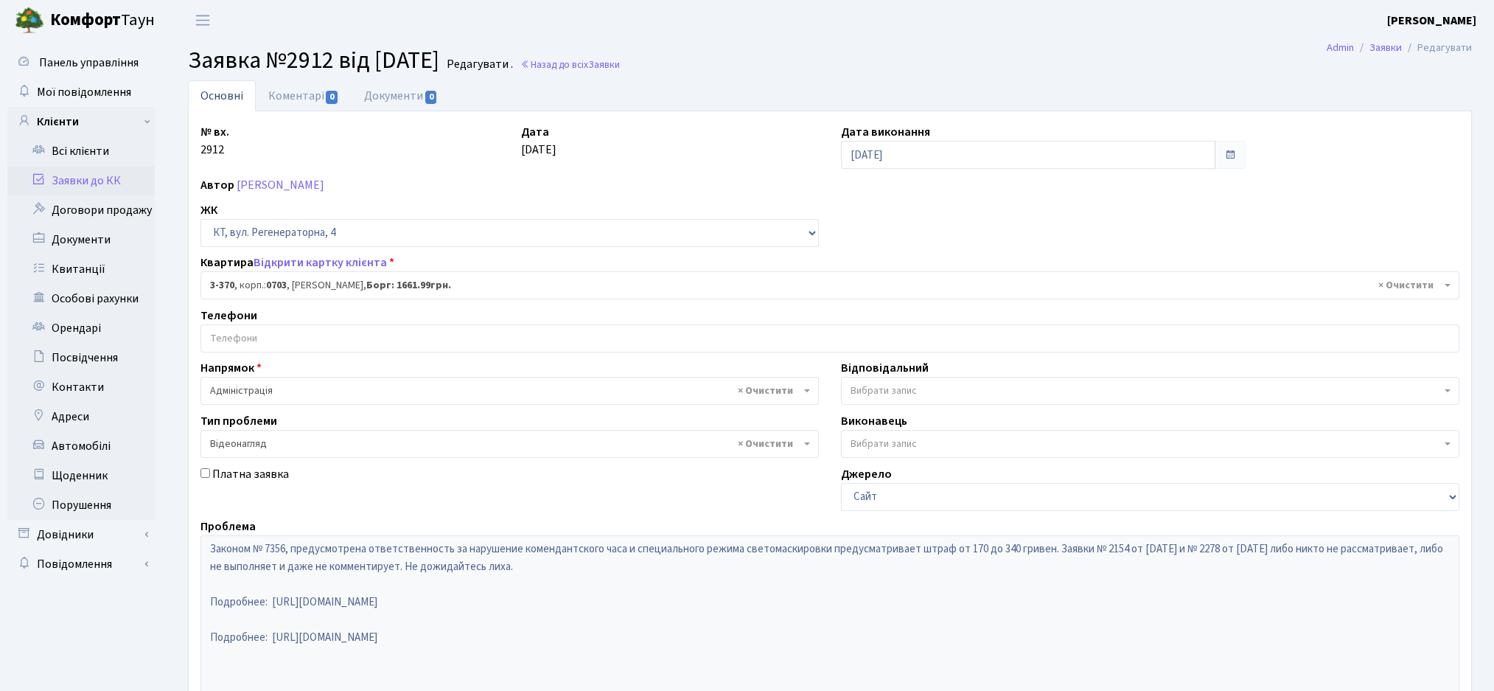
select select "1588"
select select "45"
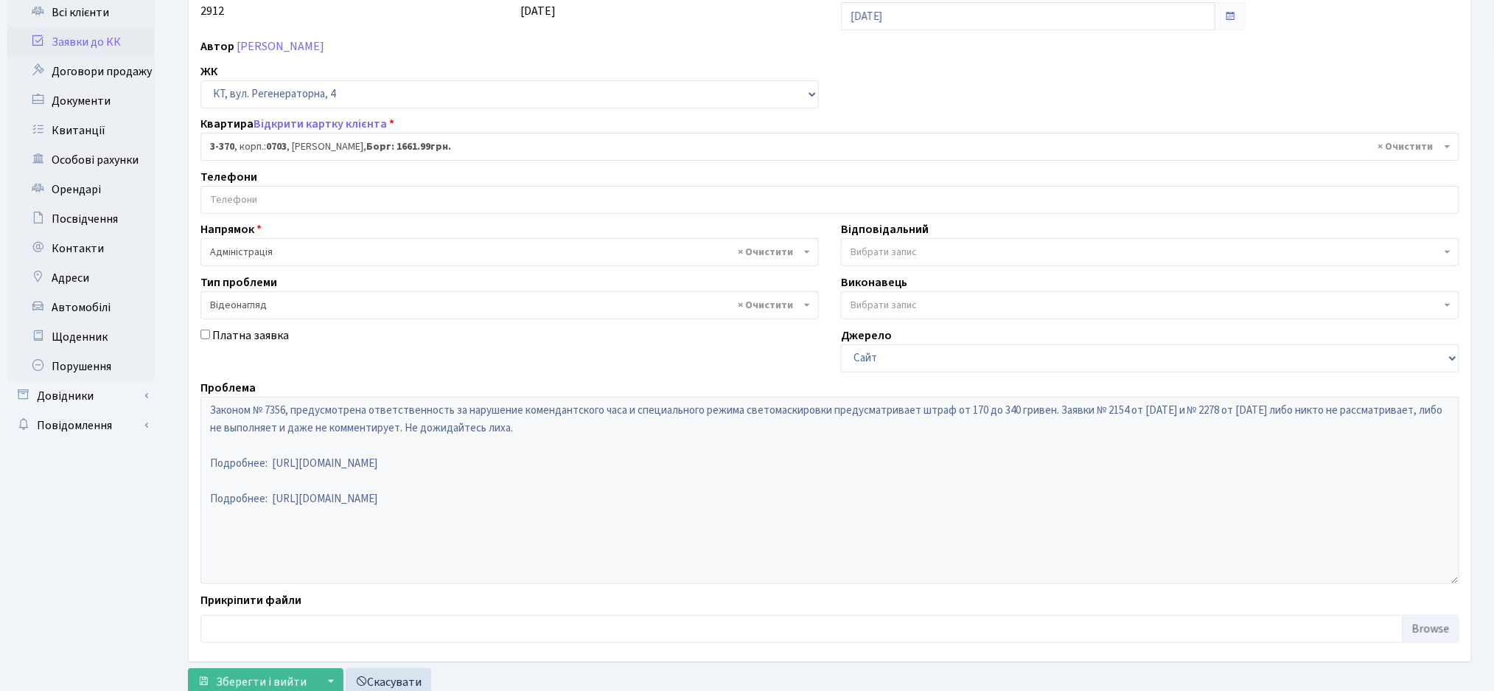
scroll to position [187, 0]
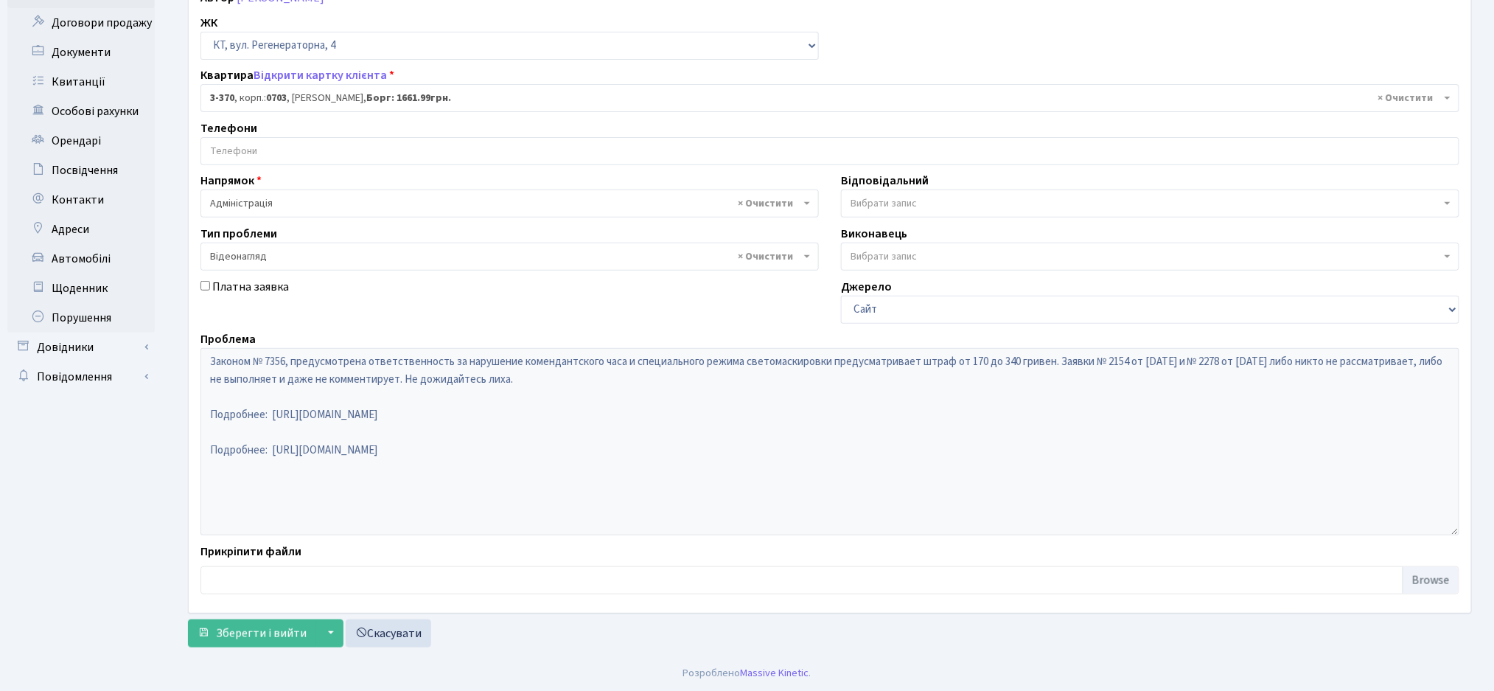
click at [232, 647] on div "Основні Коментарі 0 Документи 0 № вх. 2912 Дата 12.05.2022 Дата виконання 14.05…" at bounding box center [830, 274] width 1306 height 762
click at [226, 637] on span "Зберегти і вийти" at bounding box center [261, 633] width 91 height 16
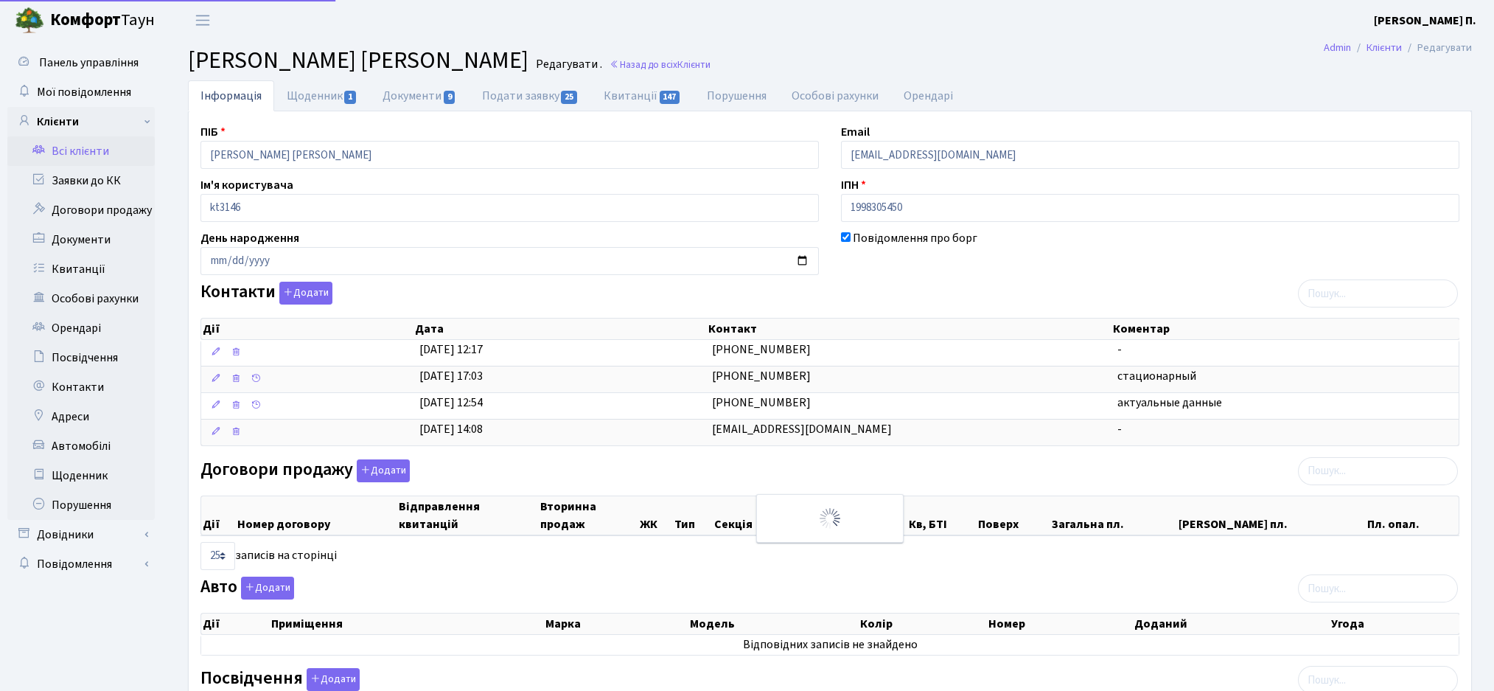
select select "25"
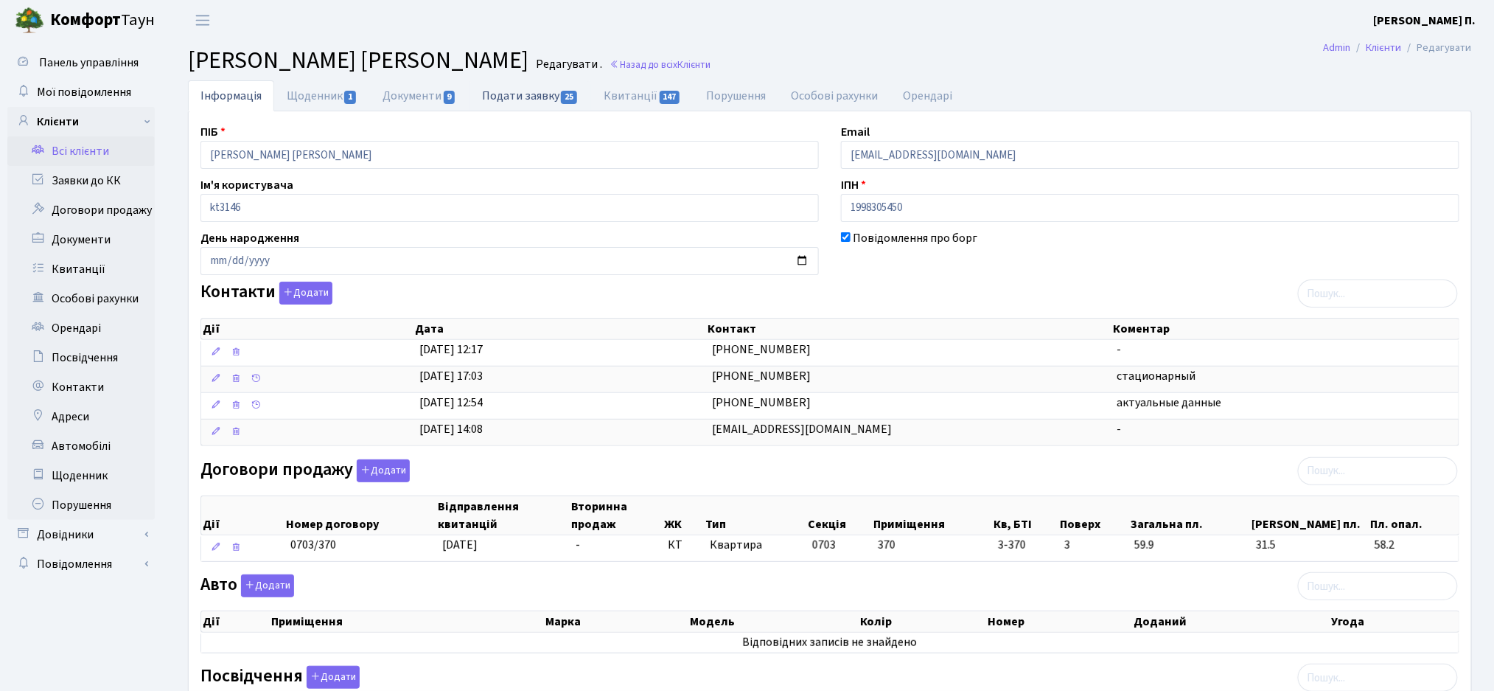
click at [527, 90] on link "Подати заявку 25" at bounding box center [531, 95] width 122 height 30
select select "25"
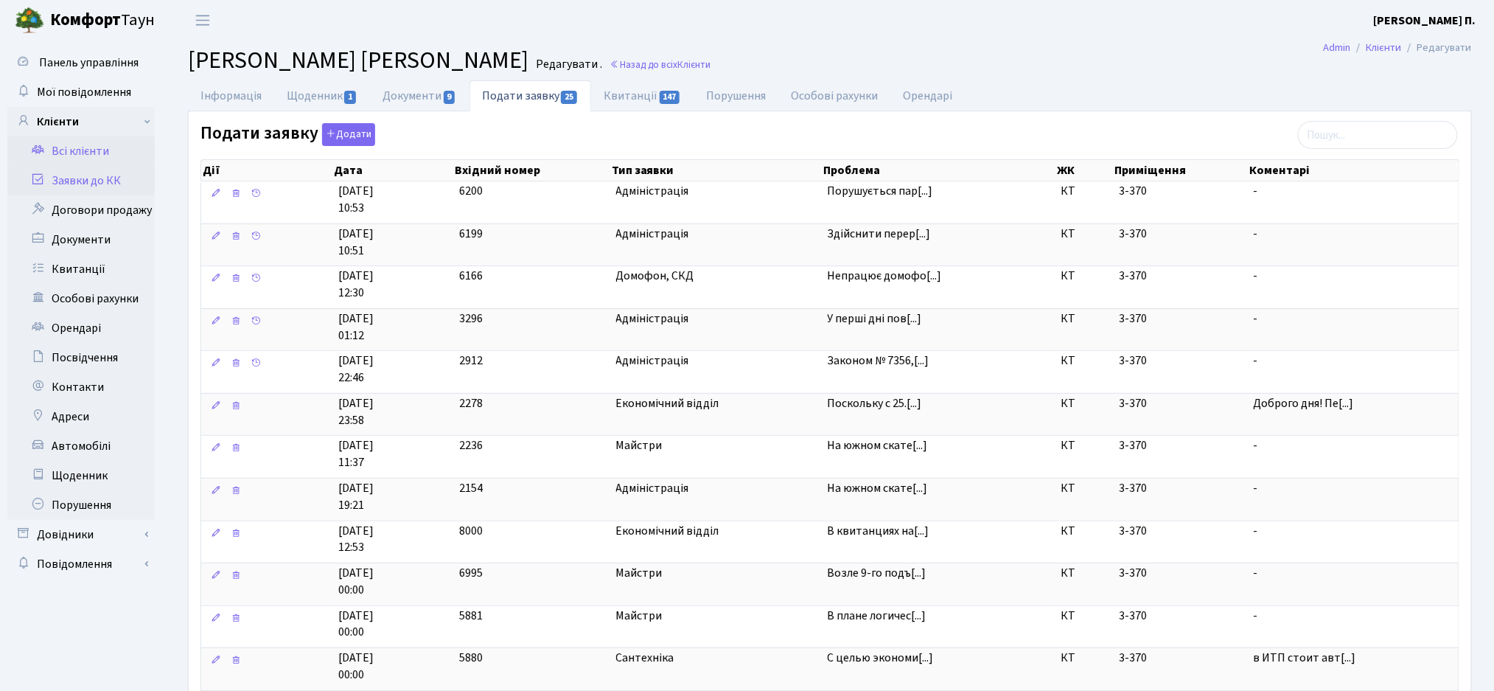
click at [54, 166] on link "Всі клієнти" at bounding box center [80, 150] width 147 height 29
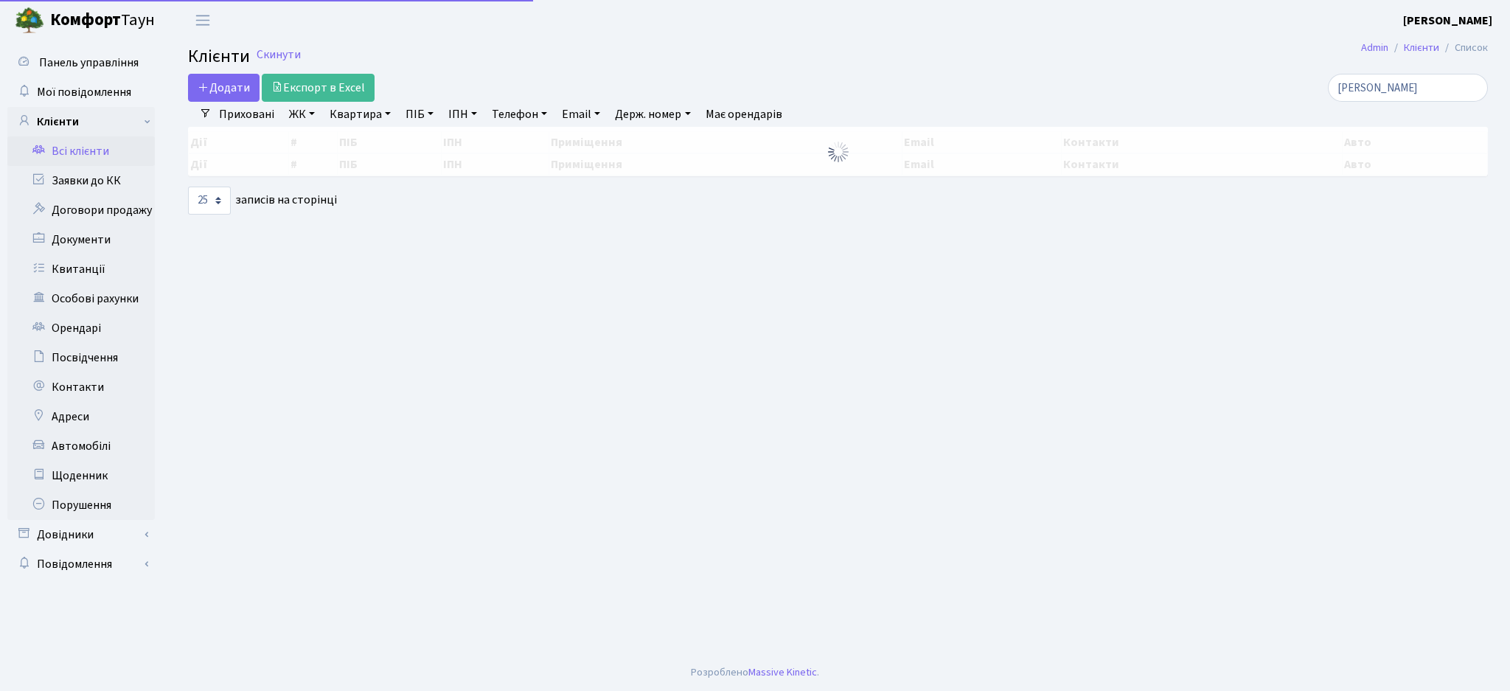
select select "25"
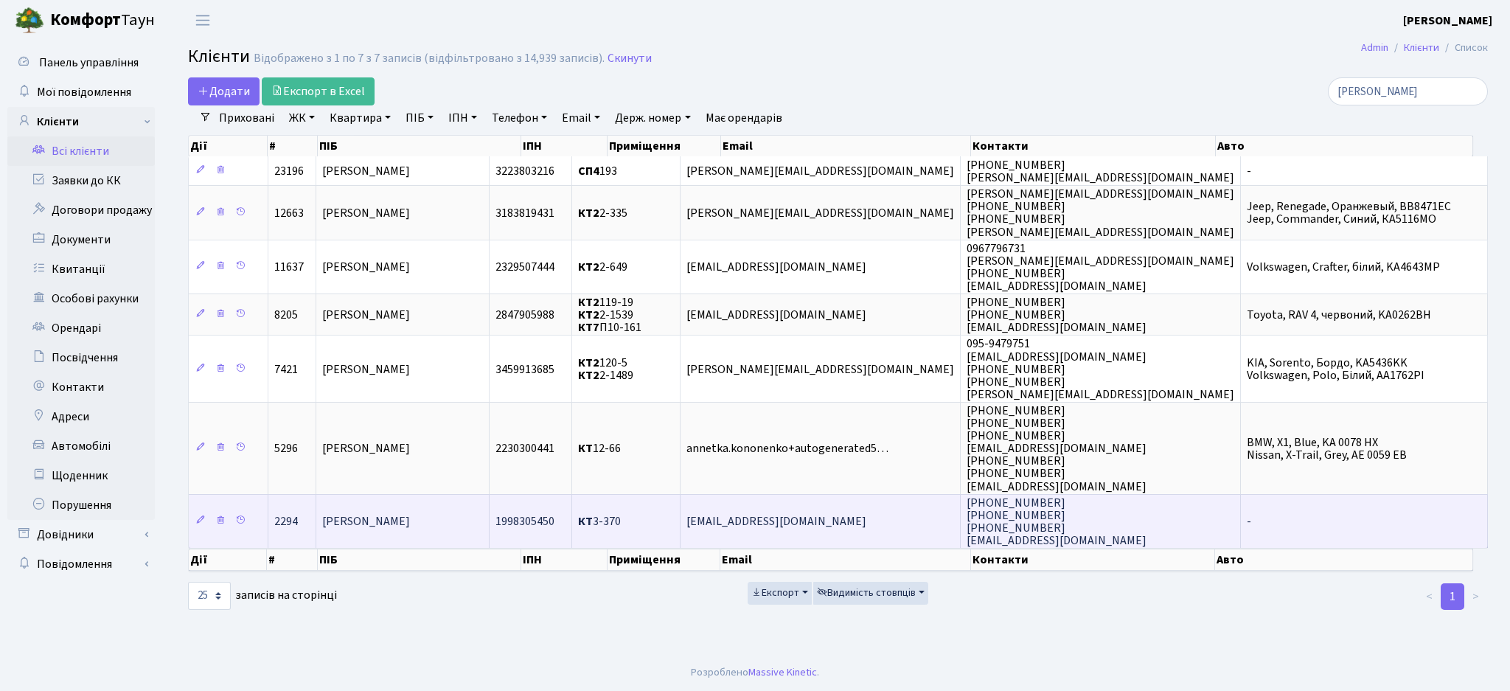
click at [373, 518] on span "[PERSON_NAME]" at bounding box center [366, 521] width 88 height 16
